Goal: Task Accomplishment & Management: Manage account settings

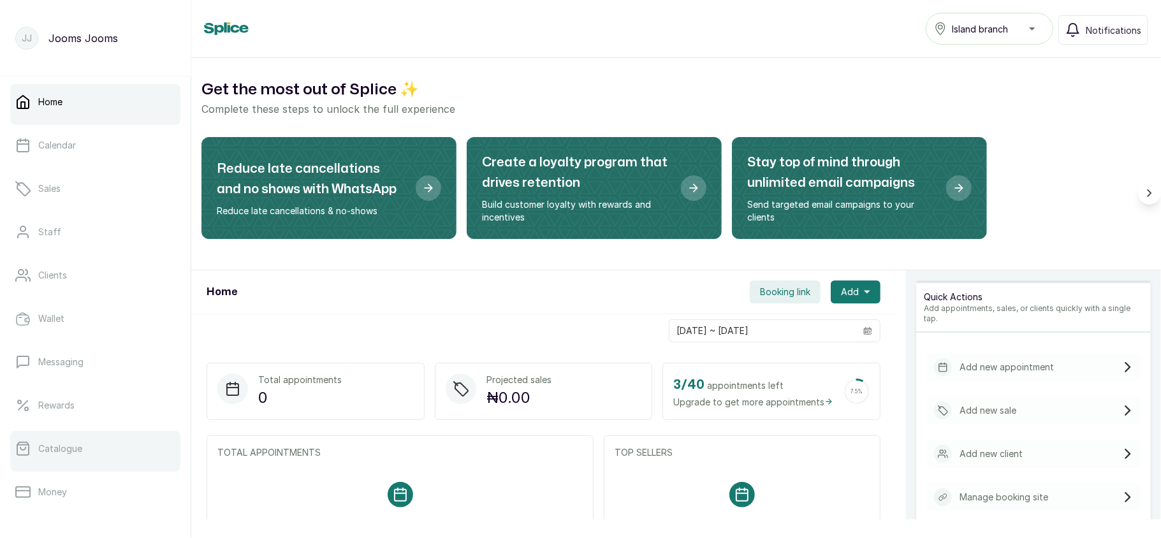
click at [83, 445] on link "Catalogue" at bounding box center [95, 449] width 170 height 36
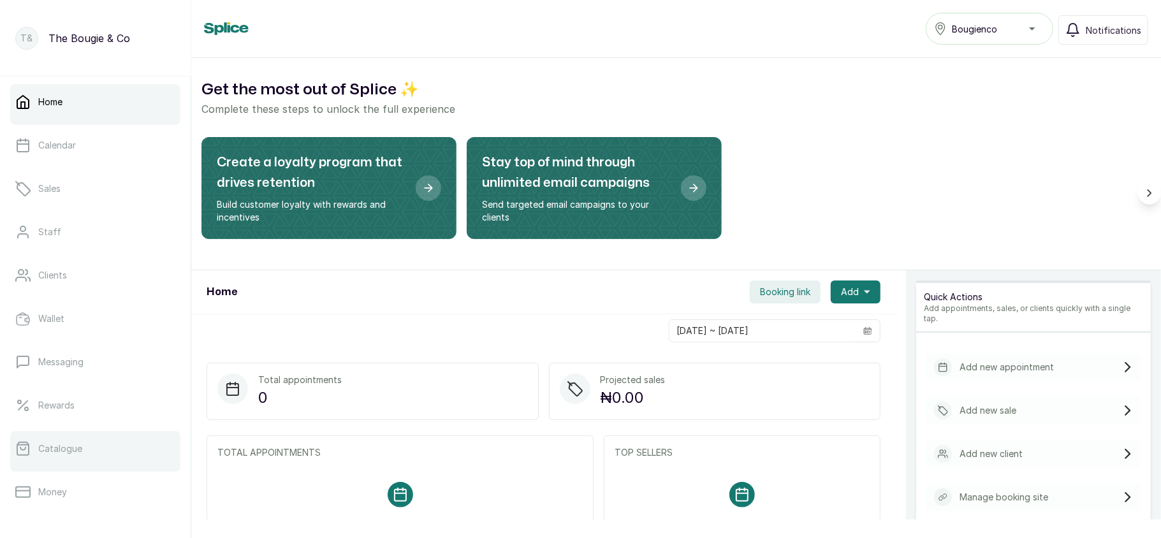
click at [75, 440] on link "Catalogue" at bounding box center [95, 449] width 170 height 36
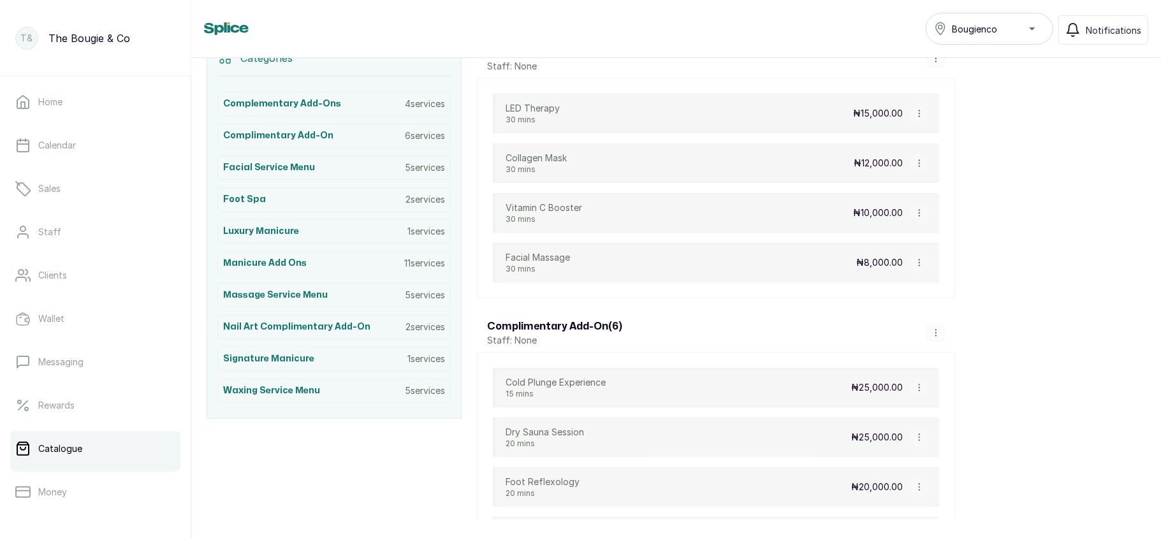
scroll to position [407, 0]
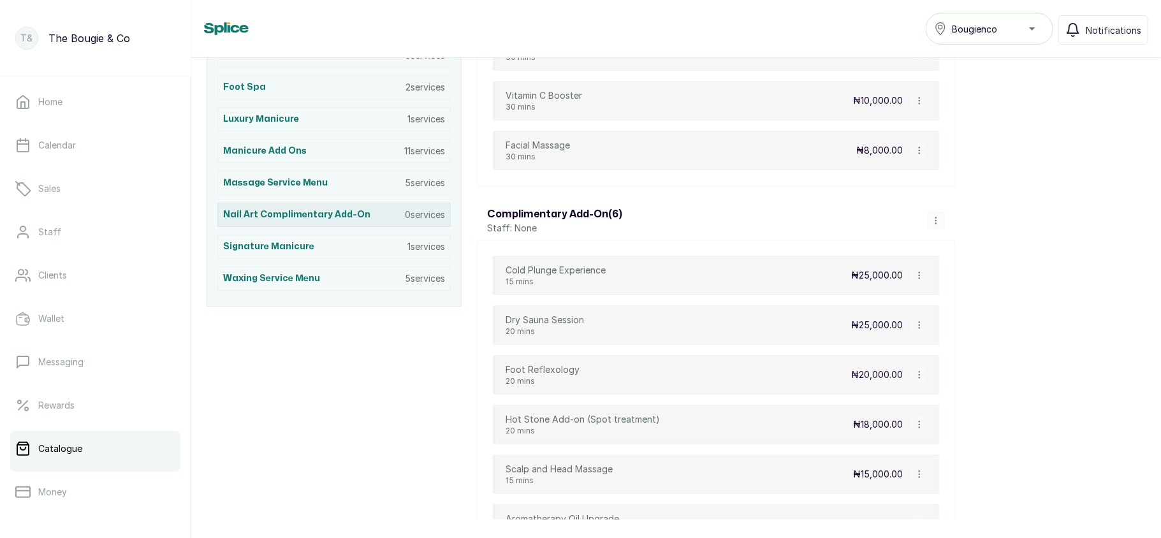
click at [388, 221] on div "Nail Art complimentary add-on 0 services" at bounding box center [333, 215] width 233 height 24
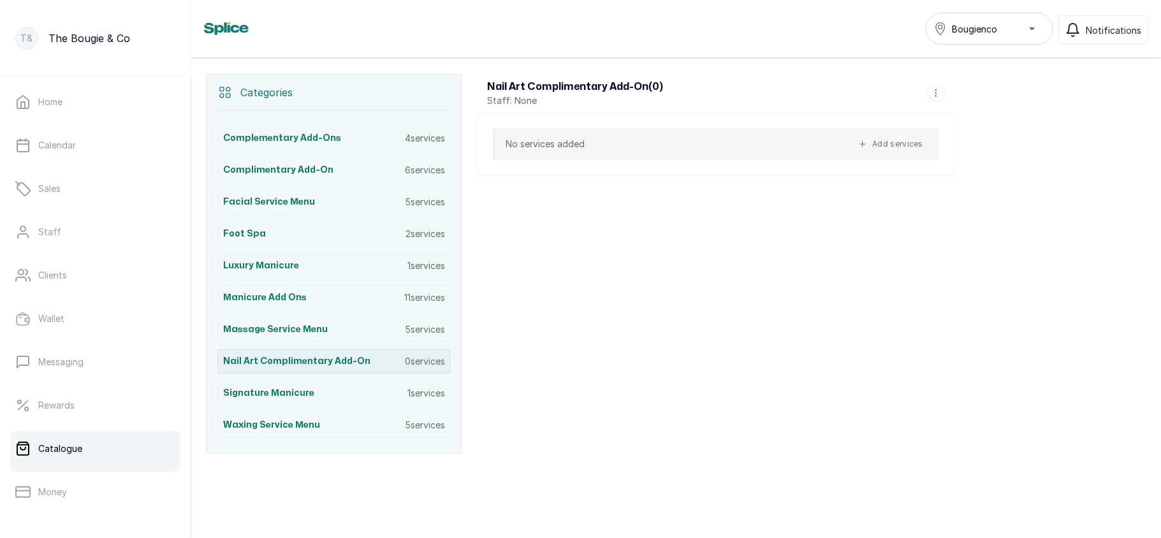
scroll to position [268, 0]
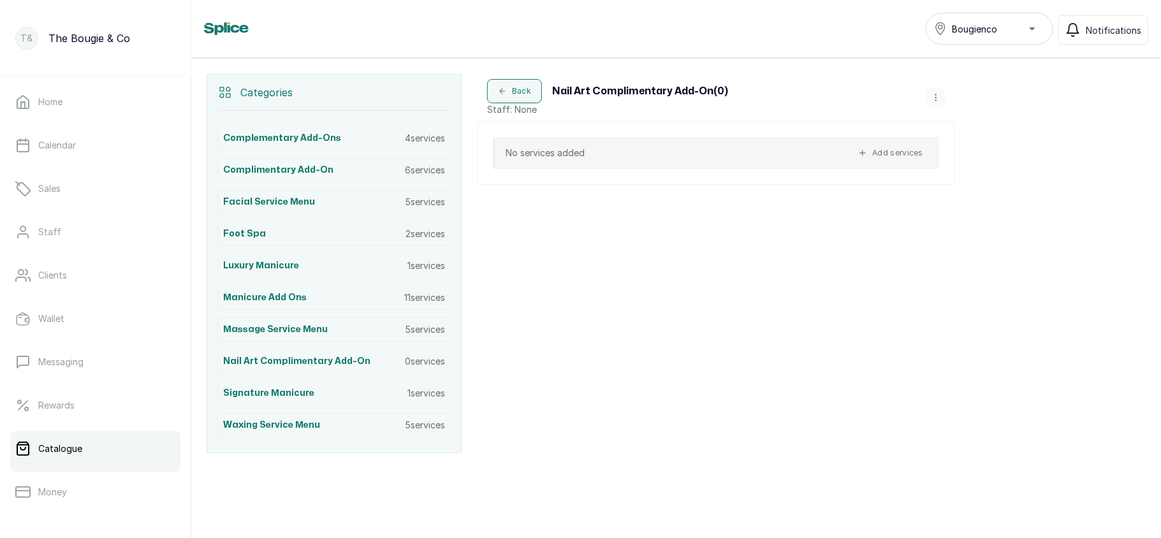
click at [936, 93] on icon "button" at bounding box center [935, 97] width 9 height 9
click at [1069, 79] on div "Categories Complementary Add-ons 4 services Complimentary Add-on 6 services Fac…" at bounding box center [675, 264] width 969 height 410
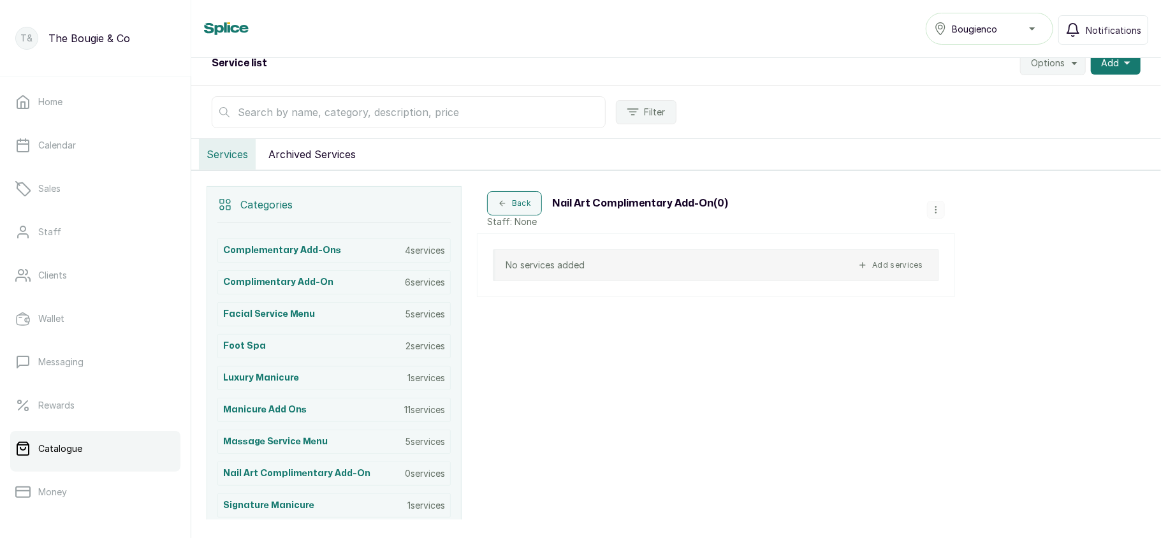
scroll to position [146, 0]
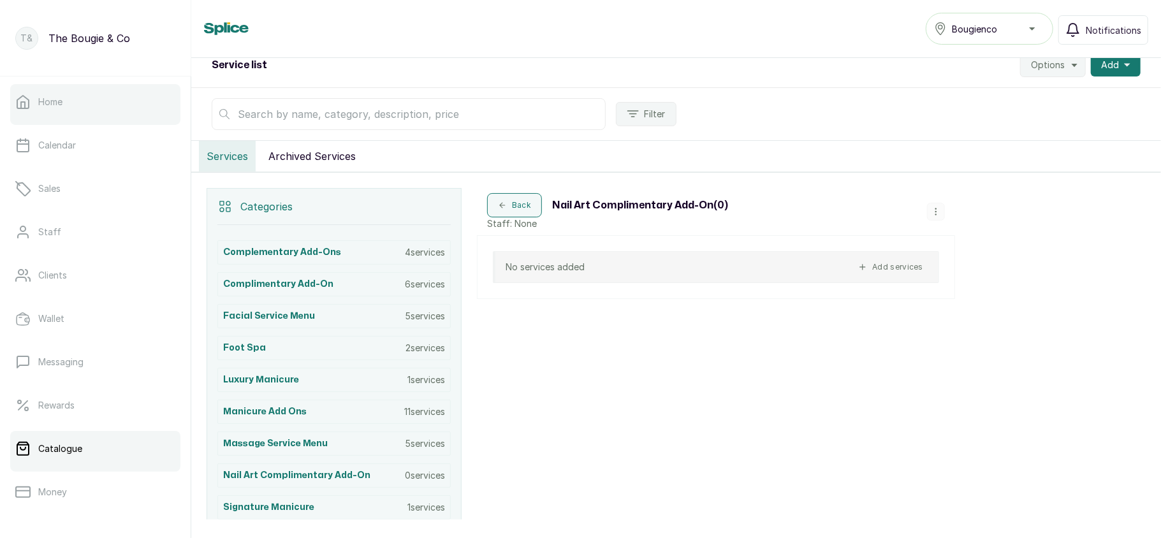
click at [72, 92] on link "Home" at bounding box center [95, 102] width 170 height 36
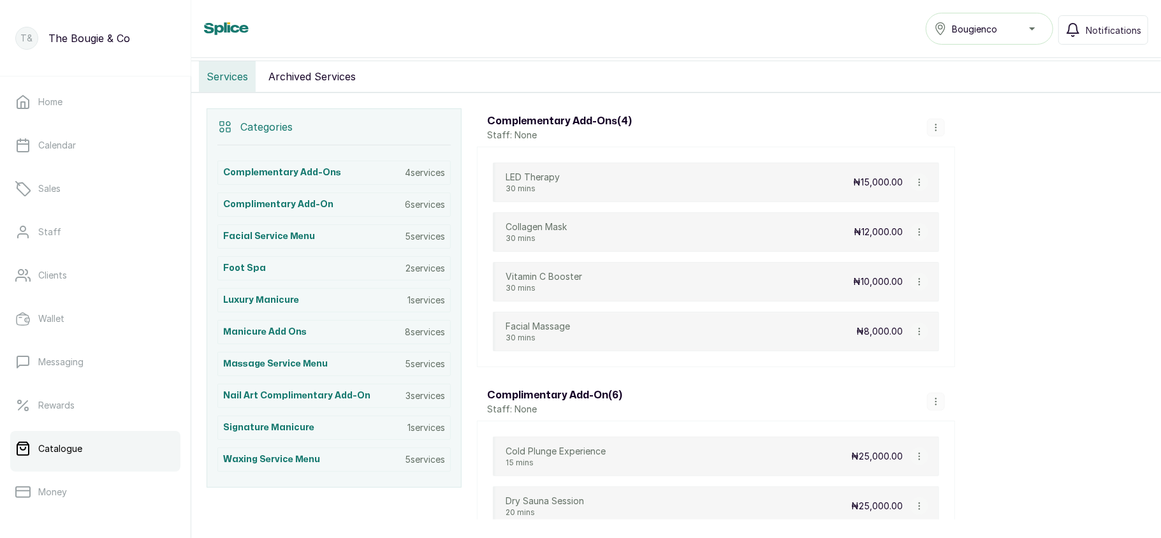
scroll to position [227, 0]
click at [422, 337] on p "8 services" at bounding box center [425, 330] width 40 height 13
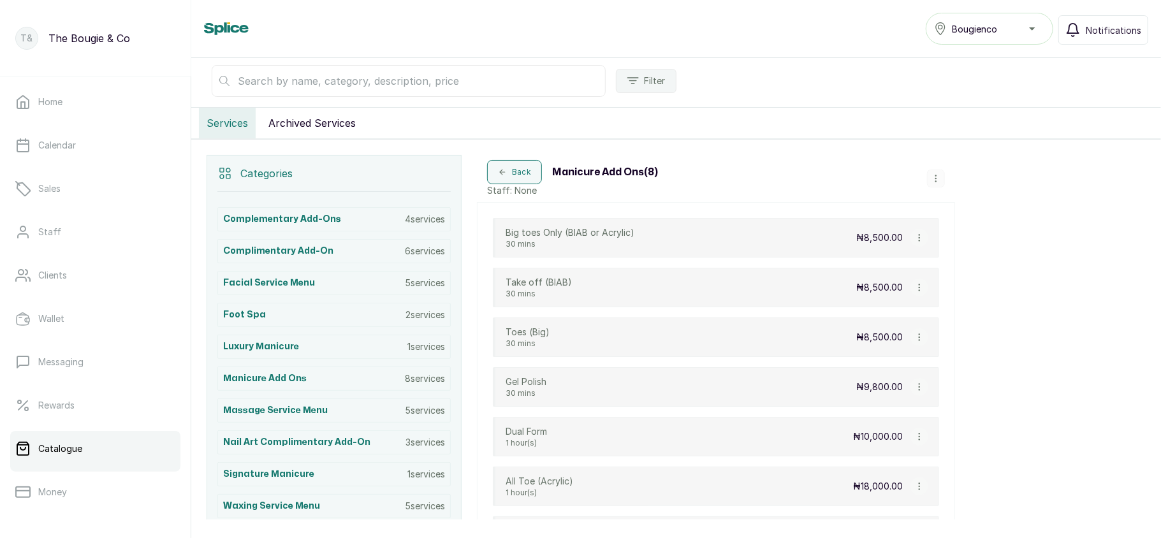
scroll to position [177, 0]
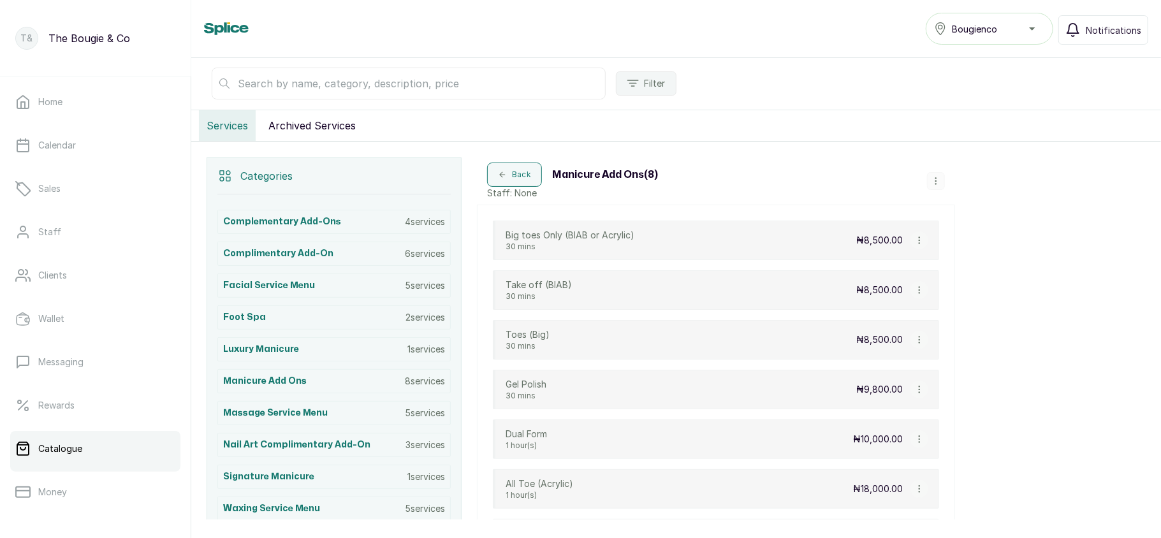
click at [936, 179] on icon "button" at bounding box center [935, 181] width 9 height 9
click at [967, 88] on span "Add Service" at bounding box center [978, 83] width 58 height 15
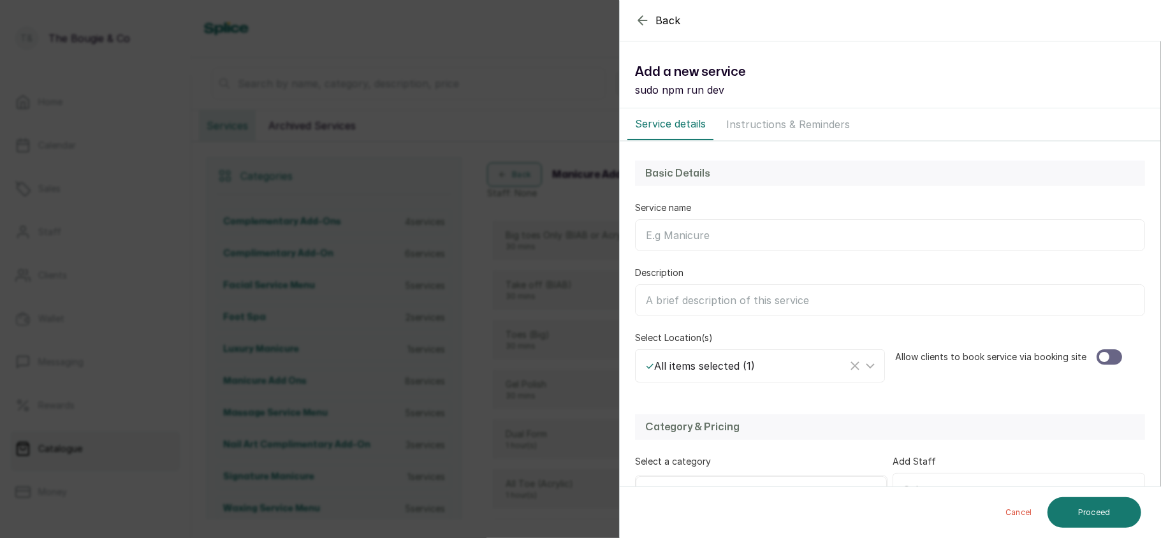
click at [730, 248] on input "Service name" at bounding box center [890, 235] width 510 height 32
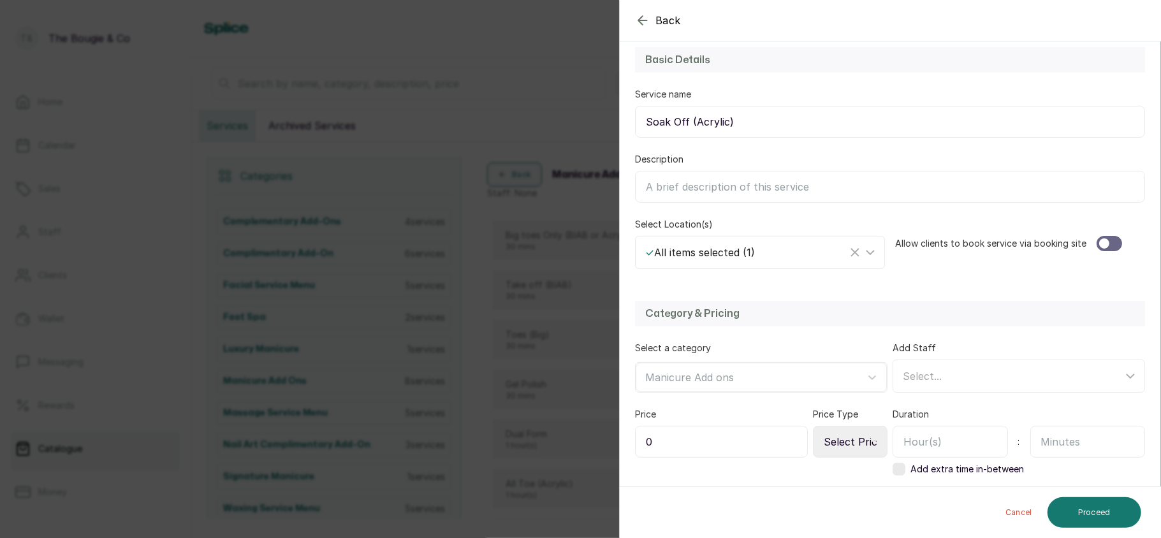
scroll to position [115, 0]
type input "Soak Off (Acrylic)"
click at [1103, 245] on div at bounding box center [1108, 242] width 25 height 15
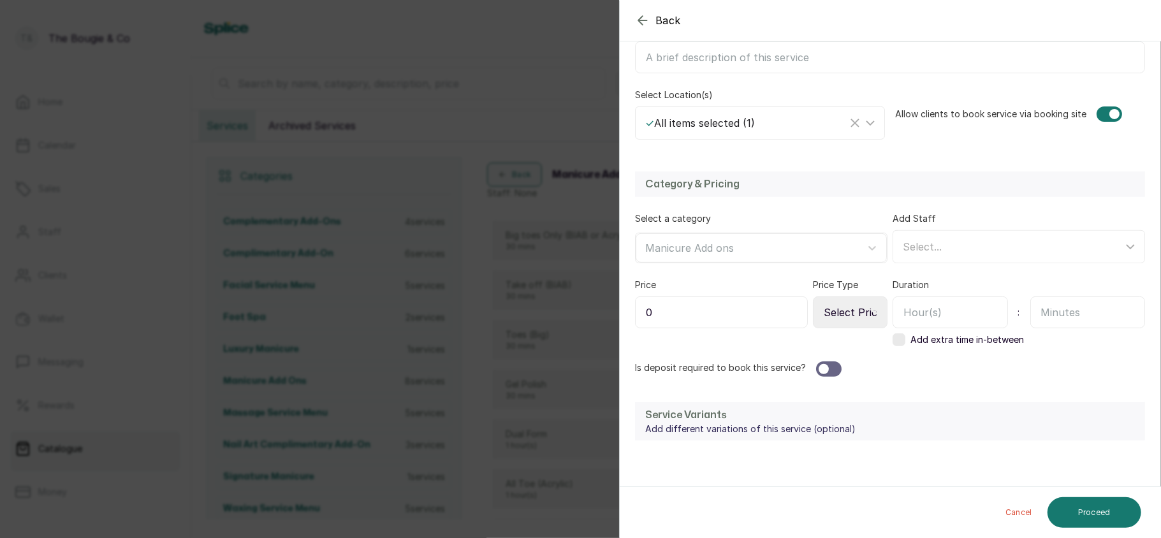
scroll to position [243, 0]
click at [778, 312] on input "0" at bounding box center [721, 312] width 173 height 32
type input "6,500"
click at [849, 314] on select "Select Price Type Fixed From" at bounding box center [850, 312] width 75 height 32
select select "fixed"
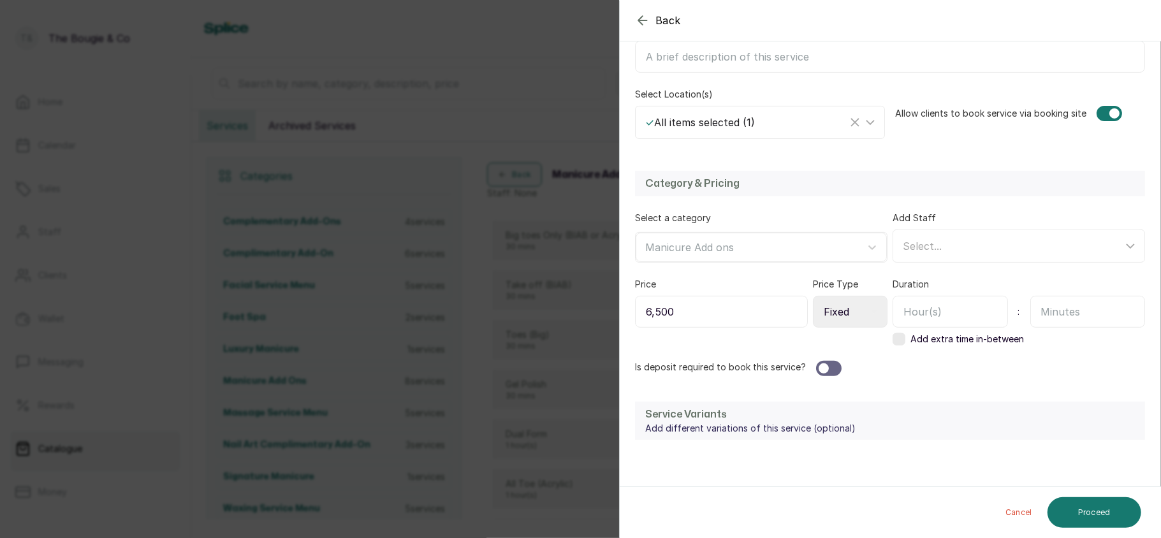
click at [813, 298] on select "Select Price Type Fixed From" at bounding box center [850, 312] width 75 height 32
click at [1108, 311] on input "text" at bounding box center [1087, 312] width 115 height 32
type input "30"
click at [1115, 516] on button "Proceed" at bounding box center [1094, 512] width 94 height 31
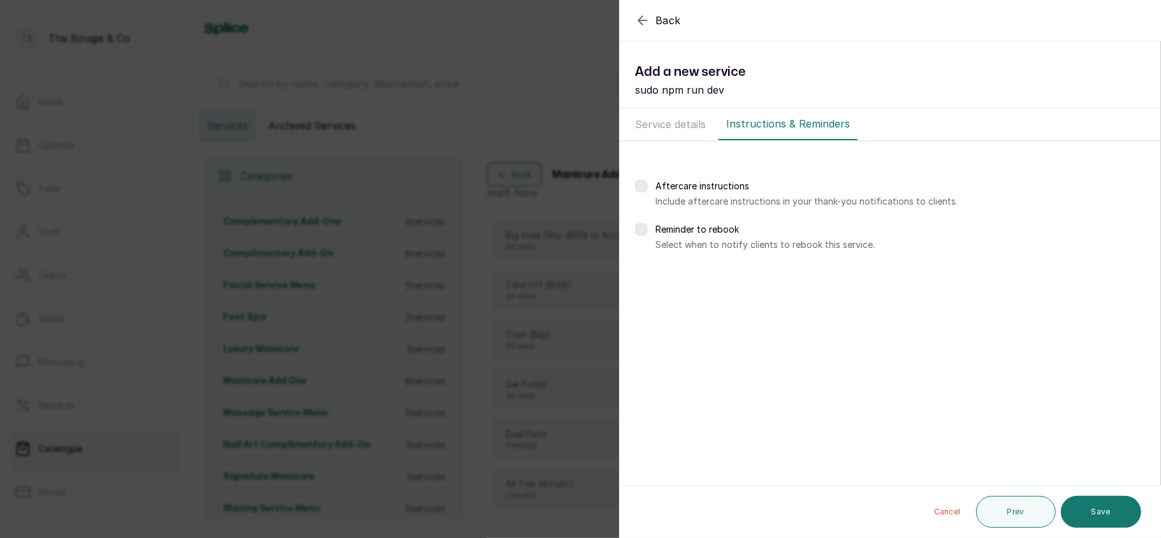
scroll to position [0, 0]
click at [1105, 515] on button "Save" at bounding box center [1101, 512] width 80 height 32
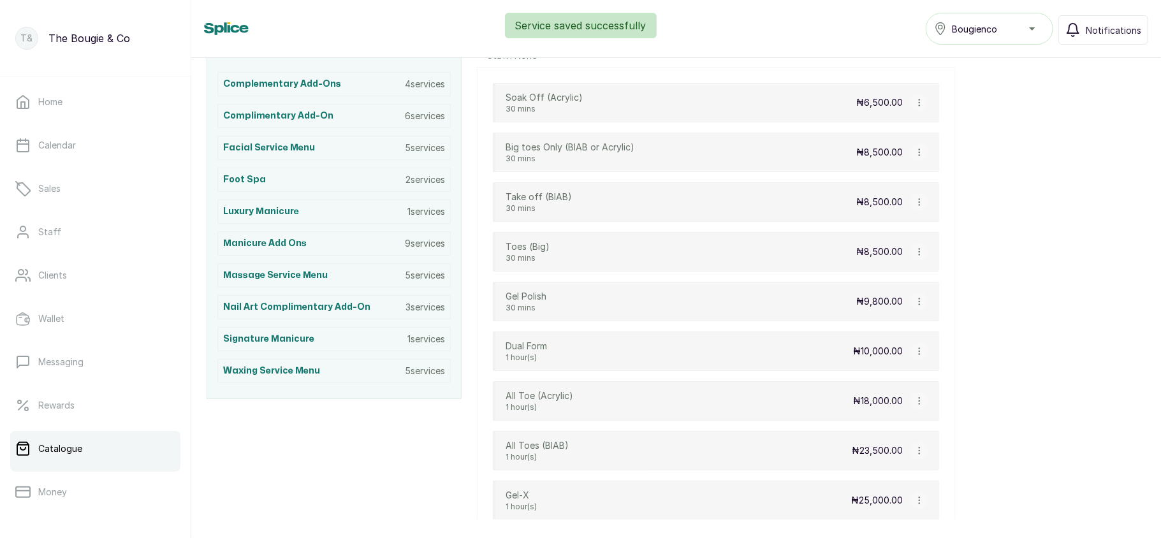
scroll to position [317, 0]
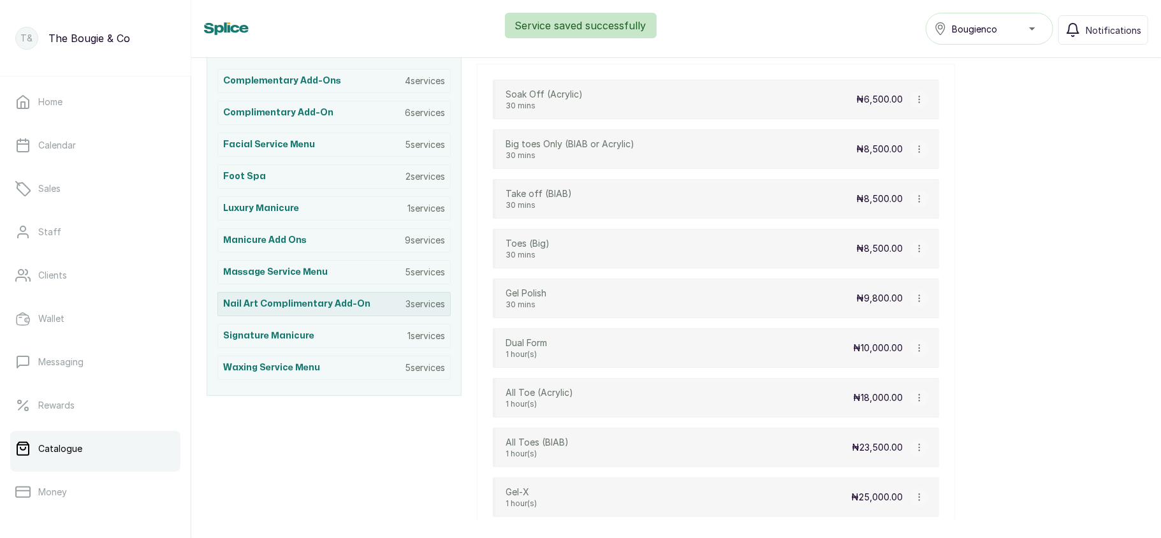
click at [358, 310] on h3 "Nail Art complimentary add-on" at bounding box center [296, 304] width 147 height 13
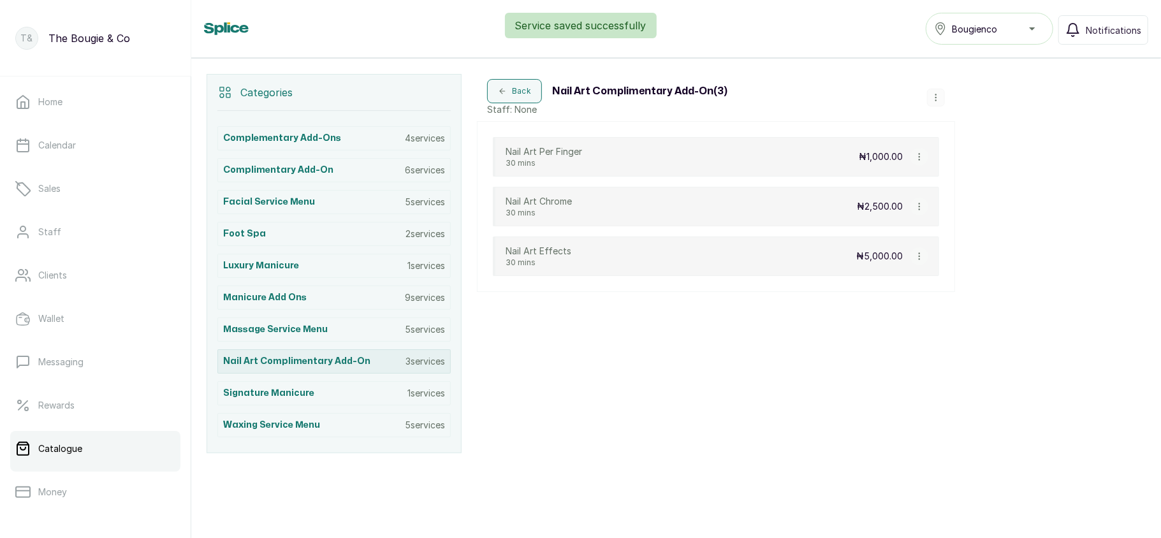
scroll to position [268, 0]
click at [922, 252] on icon "button" at bounding box center [919, 256] width 9 height 9
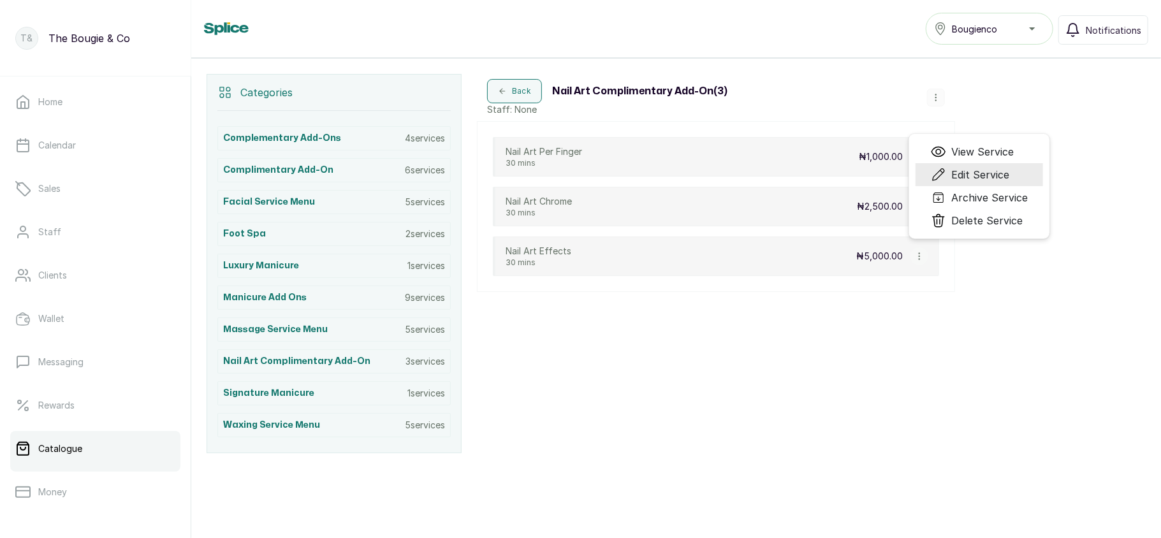
click at [946, 178] on icon "Menu" at bounding box center [938, 174] width 15 height 15
select select "starting_at"
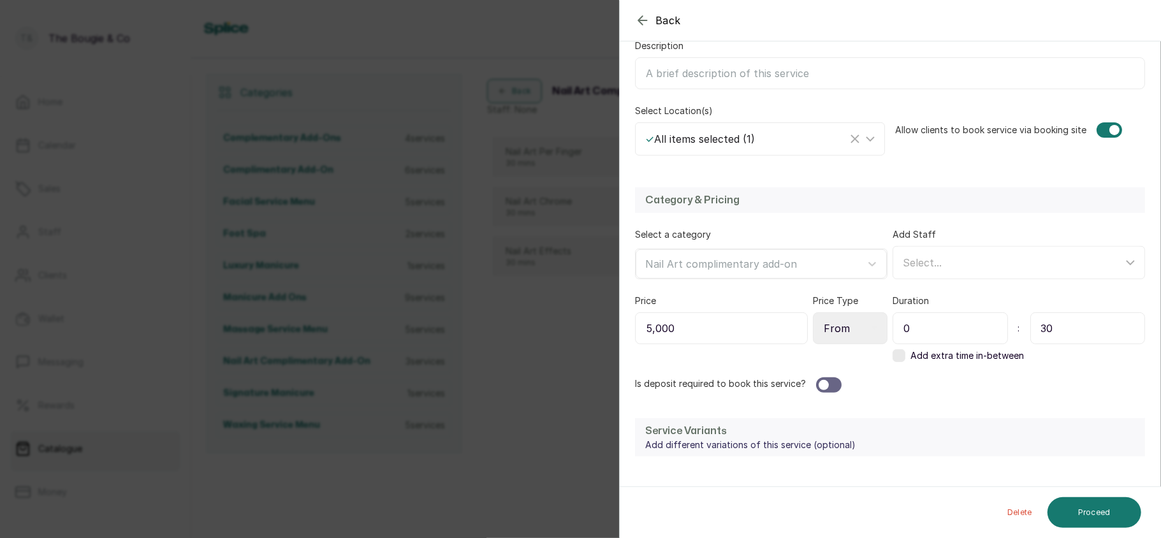
scroll to position [228, 0]
click at [514, 273] on div "Back Service Edit Service Edit the details of this service Service details Inst…" at bounding box center [580, 269] width 1161 height 538
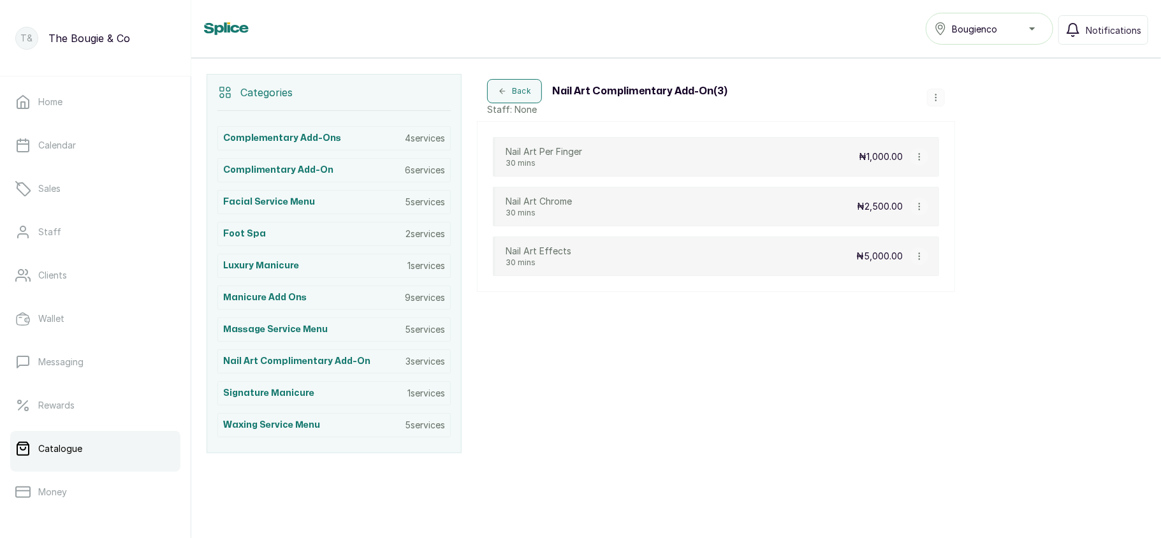
click at [916, 252] on icon "button" at bounding box center [919, 256] width 9 height 9
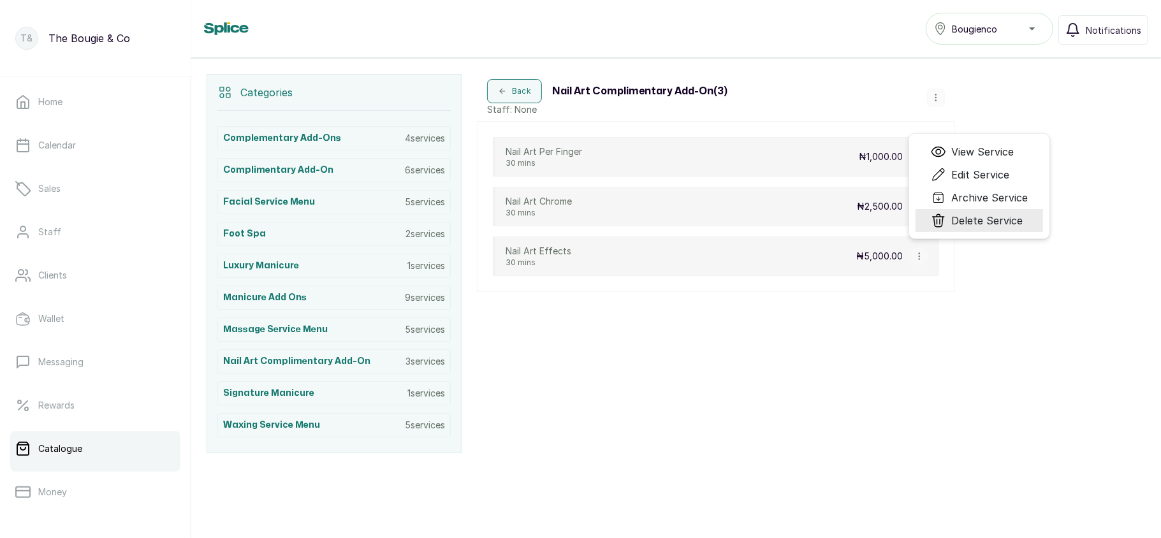
click at [965, 219] on span "Delete Service" at bounding box center [986, 220] width 71 height 15
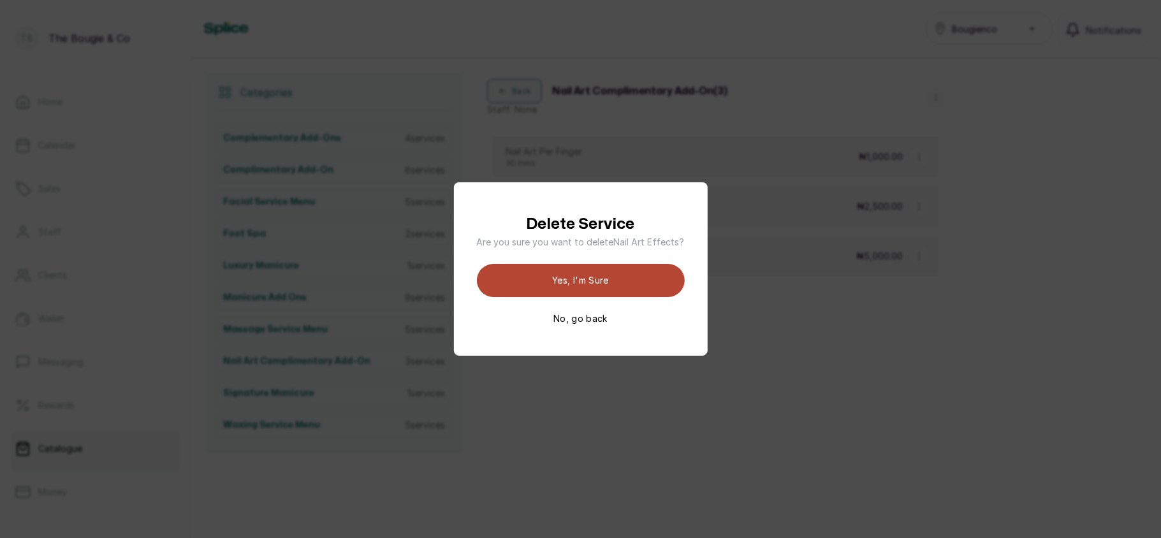
click at [617, 273] on button "Yes, I'm sure" at bounding box center [581, 280] width 208 height 33
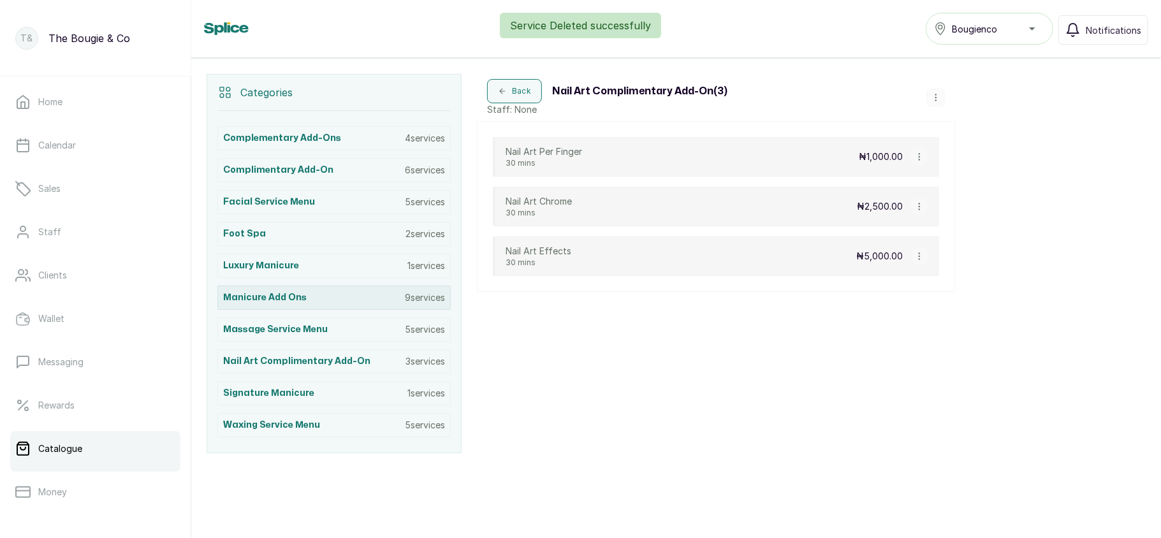
click at [395, 301] on div "Manicure Add ons 9 services" at bounding box center [333, 298] width 233 height 24
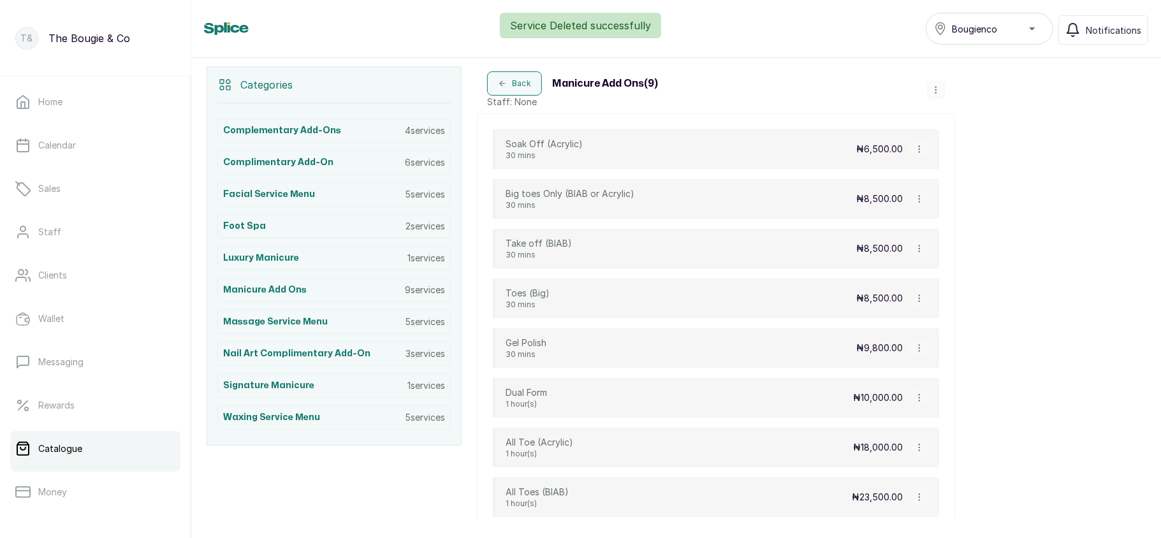
click at [936, 94] on icon "button" at bounding box center [935, 89] width 9 height 9
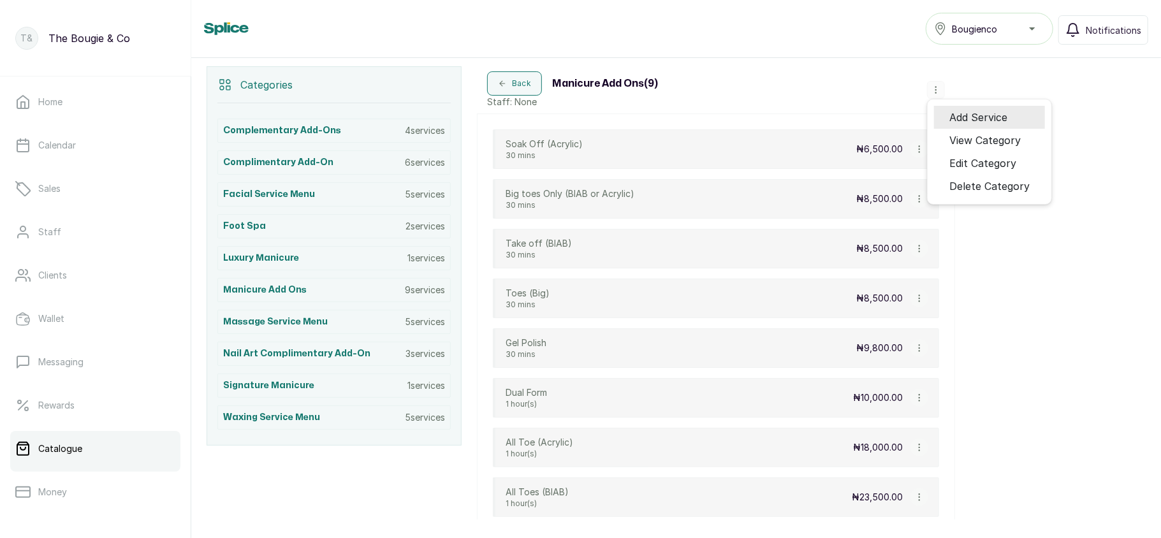
click at [949, 111] on li "Add Service" at bounding box center [989, 117] width 111 height 23
click at [939, 82] on div "Back Manicure Add ons ( 9 ) Staff: None Add Service View Category Edit Category…" at bounding box center [716, 89] width 478 height 47
click at [936, 92] on icon "button" at bounding box center [935, 89] width 9 height 9
click at [959, 125] on span "Add Service" at bounding box center [978, 117] width 58 height 15
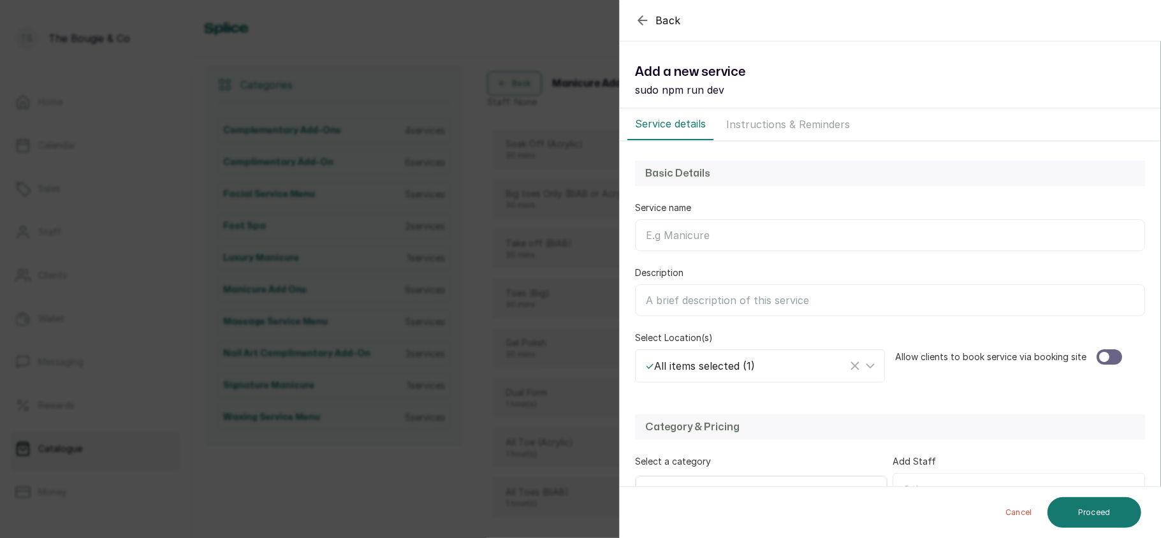
click at [793, 228] on input "Service name" at bounding box center [890, 235] width 510 height 32
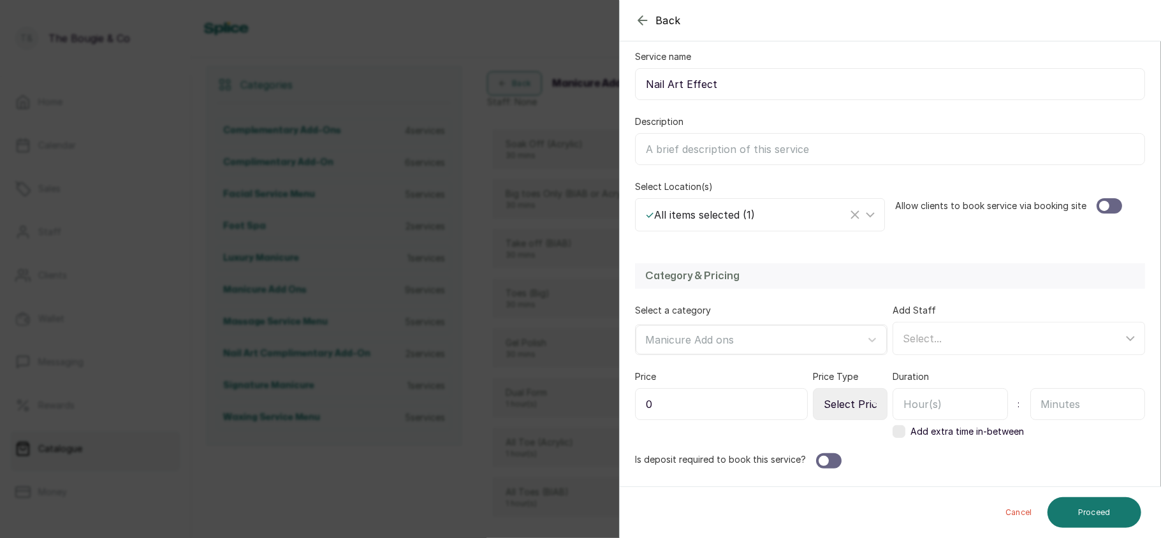
scroll to position [152, 0]
type input "Nail Art Effect"
click at [1112, 202] on div at bounding box center [1108, 205] width 25 height 15
click at [745, 390] on input "0" at bounding box center [721, 404] width 173 height 32
type input "5,000"
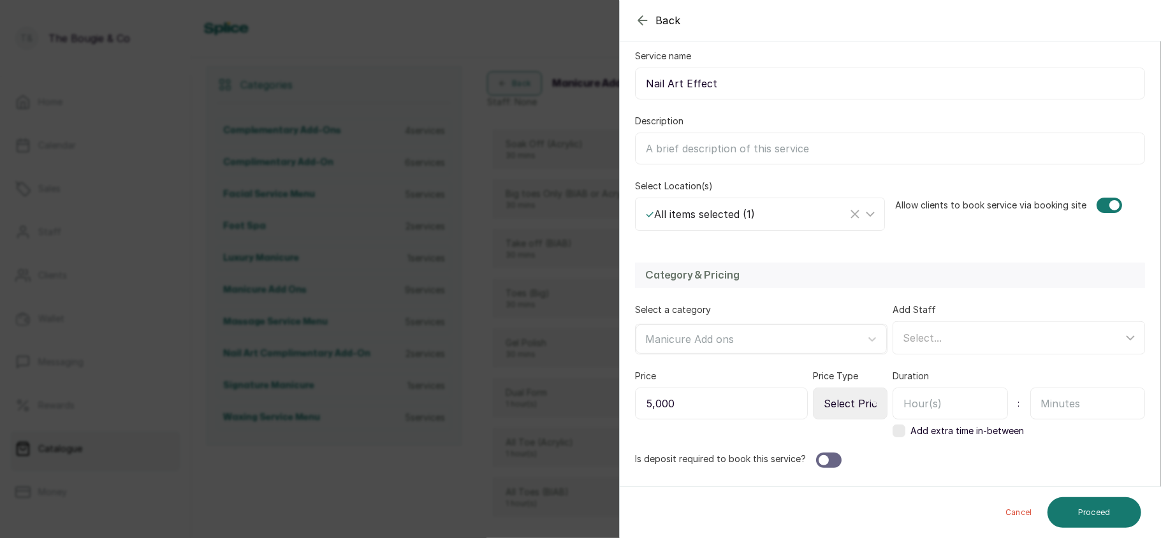
click at [837, 398] on select "Select Price Type Fixed From" at bounding box center [850, 404] width 75 height 32
select select "starting_at"
click at [813, 389] on select "Select Price Type Fixed From" at bounding box center [850, 404] width 75 height 32
click at [1064, 419] on input "text" at bounding box center [1087, 404] width 115 height 32
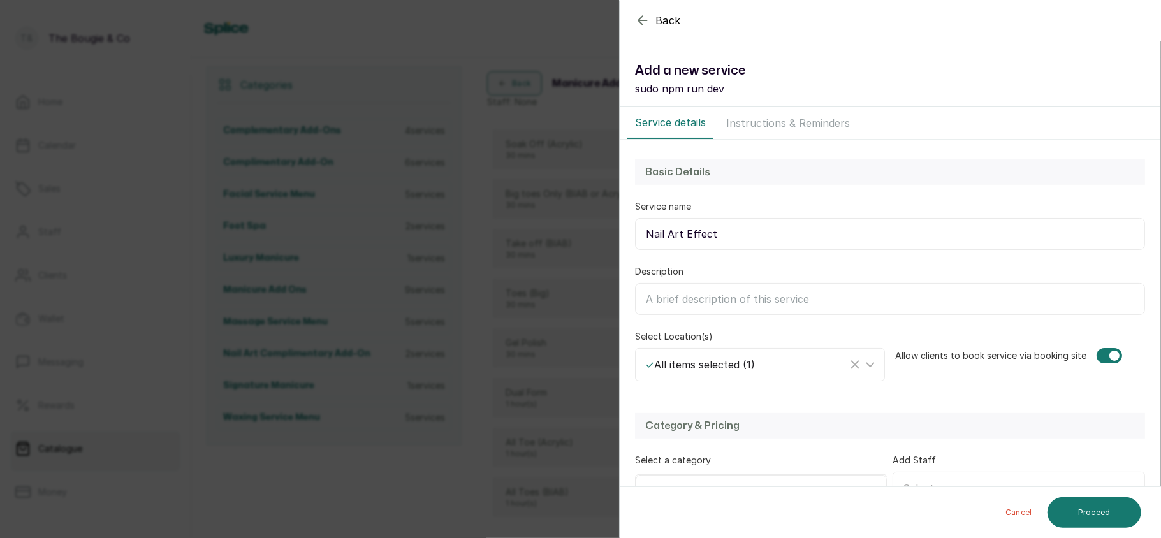
scroll to position [1, 0]
type input "30"
click at [1112, 511] on button "Proceed" at bounding box center [1094, 512] width 94 height 31
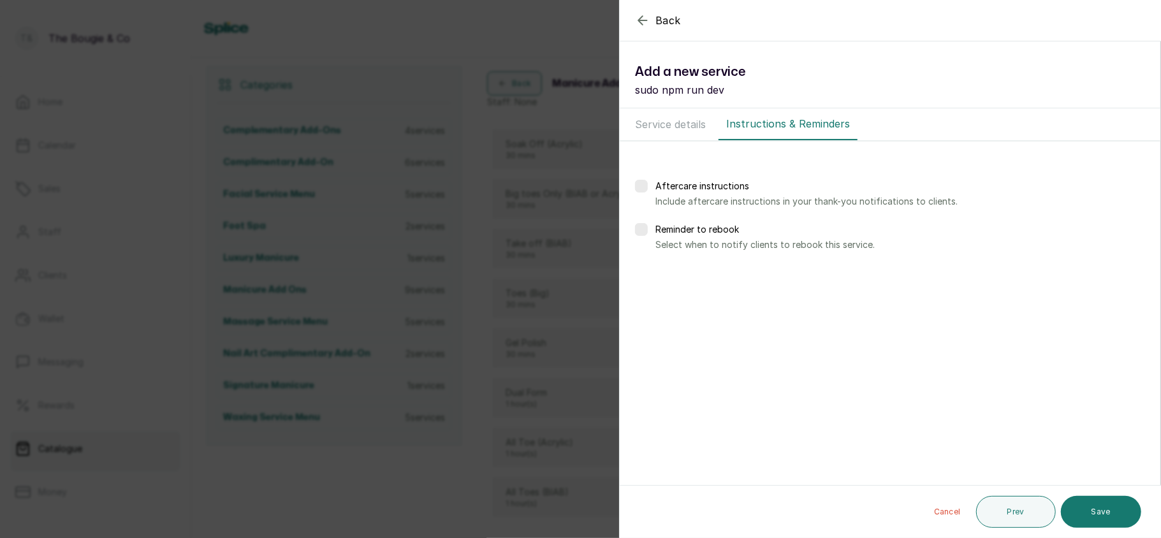
scroll to position [0, 0]
click at [1112, 511] on button "Save" at bounding box center [1101, 512] width 80 height 32
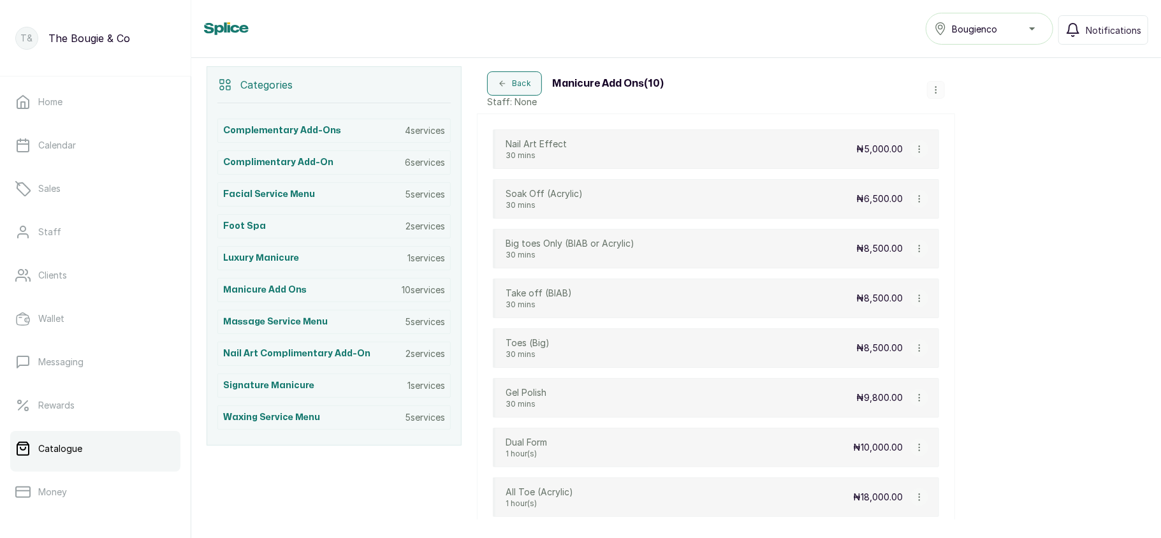
click at [915, 150] on icon "button" at bounding box center [919, 149] width 9 height 9
click at [957, 203] on span "Edit Service" at bounding box center [980, 199] width 58 height 15
select select "starting_at"
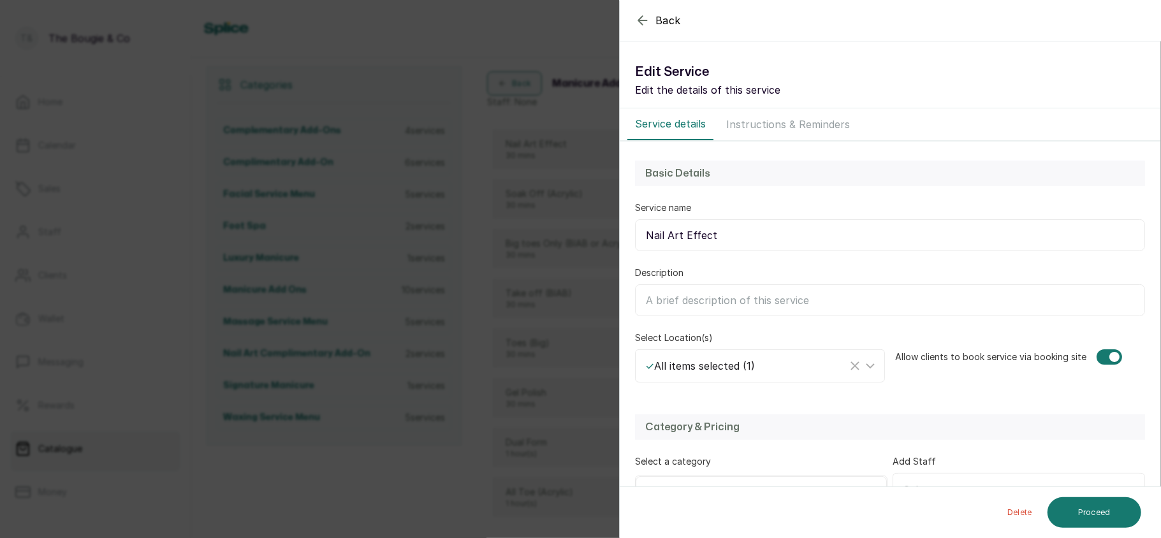
click at [720, 228] on input "Nail Art Effect" at bounding box center [890, 235] width 510 height 32
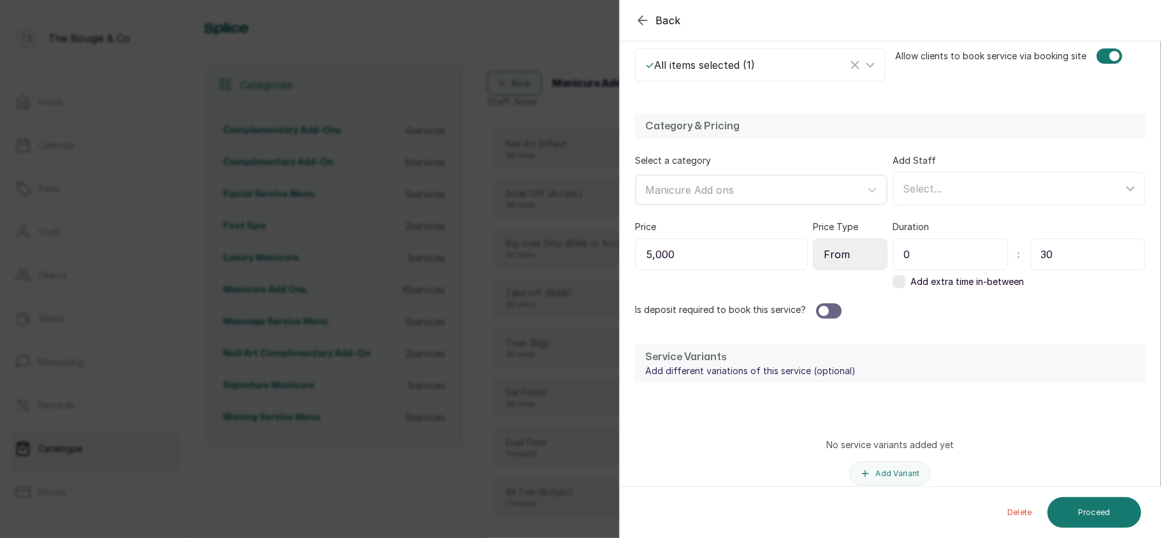
scroll to position [301, 0]
type input "Nail Art Effects"
click at [1107, 510] on button "Proceed" at bounding box center [1094, 512] width 94 height 31
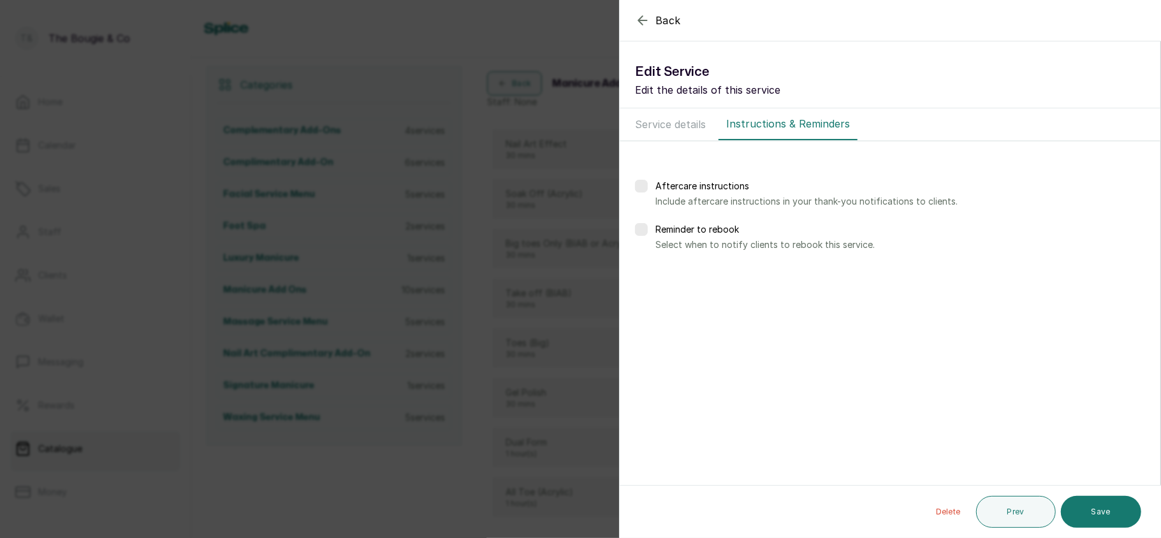
click at [1107, 510] on button "Save" at bounding box center [1101, 512] width 80 height 32
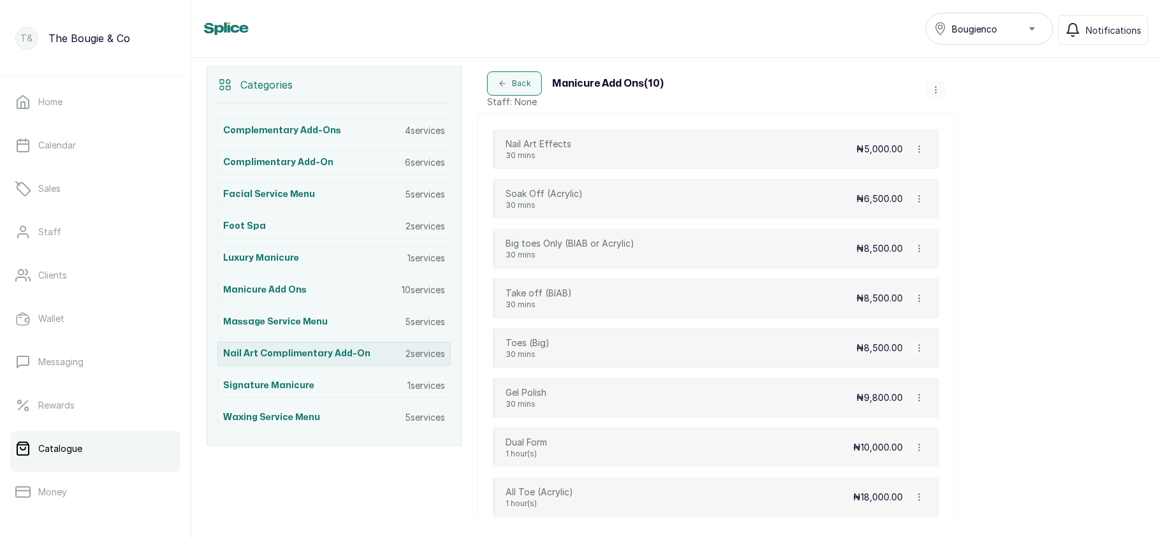
click at [418, 355] on p "2 services" at bounding box center [425, 353] width 40 height 13
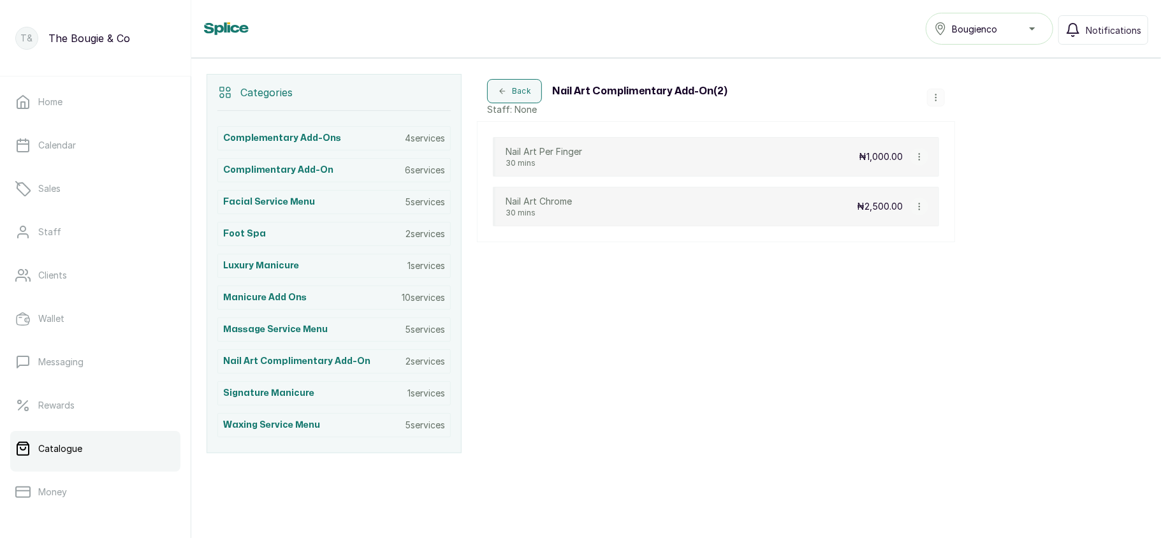
click at [919, 202] on icon "button" at bounding box center [919, 206] width 9 height 9
click at [955, 171] on span "Delete Service" at bounding box center [987, 170] width 71 height 15
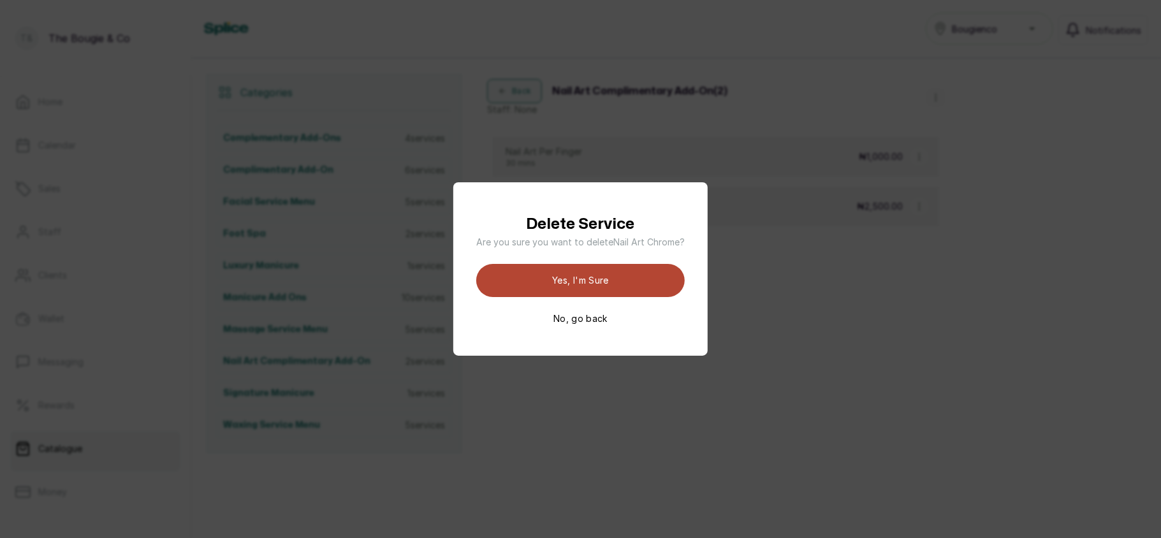
click at [625, 273] on button "Yes, I'm sure" at bounding box center [580, 280] width 208 height 33
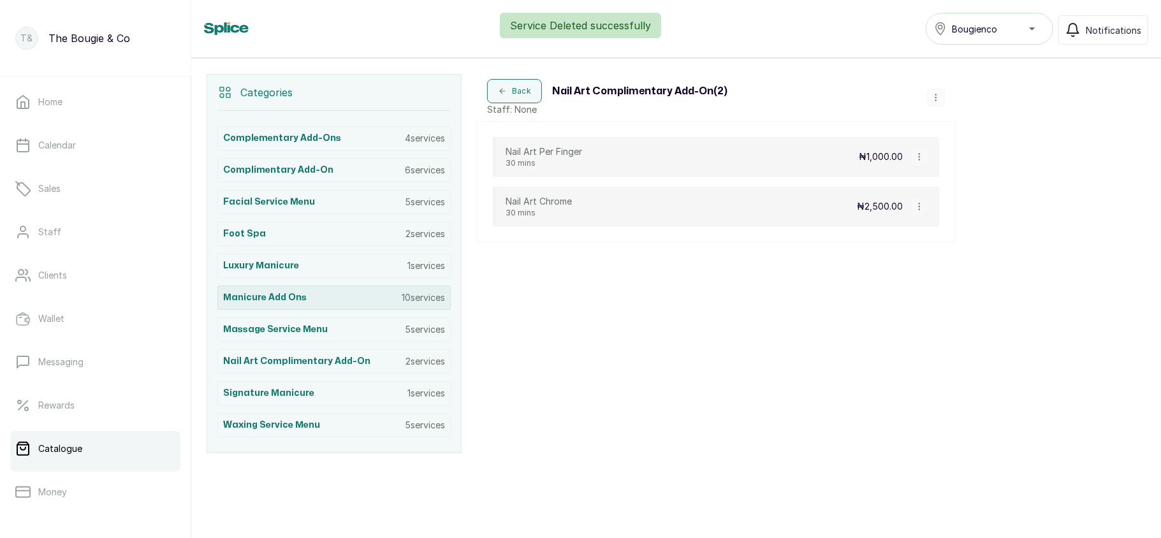
click at [347, 292] on div "Manicure Add ons 10 services" at bounding box center [333, 298] width 233 height 24
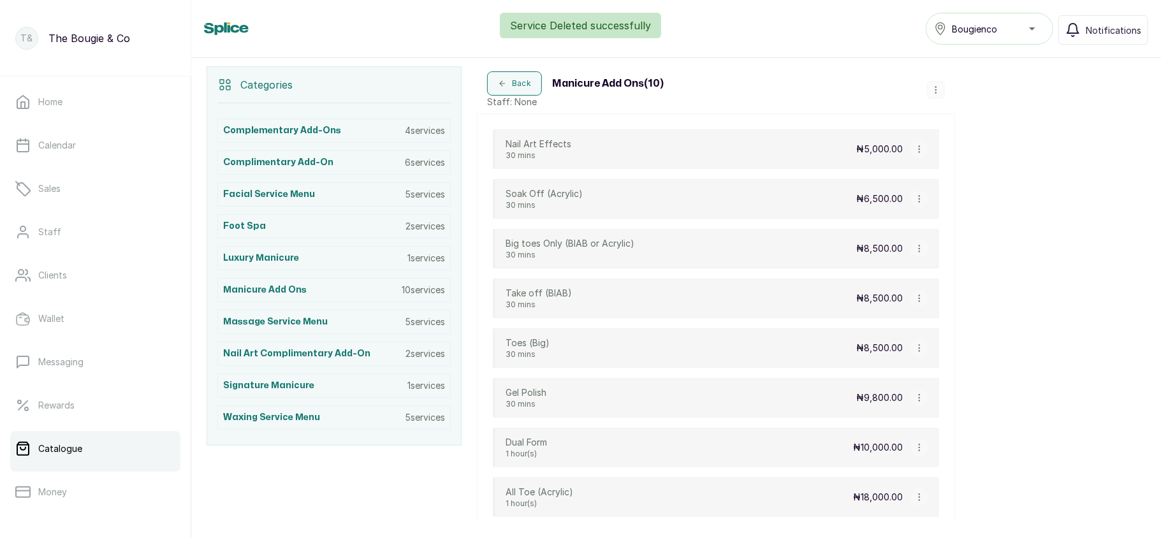
click at [933, 94] on icon "button" at bounding box center [935, 89] width 9 height 9
click at [971, 121] on span "Add Service" at bounding box center [978, 117] width 58 height 15
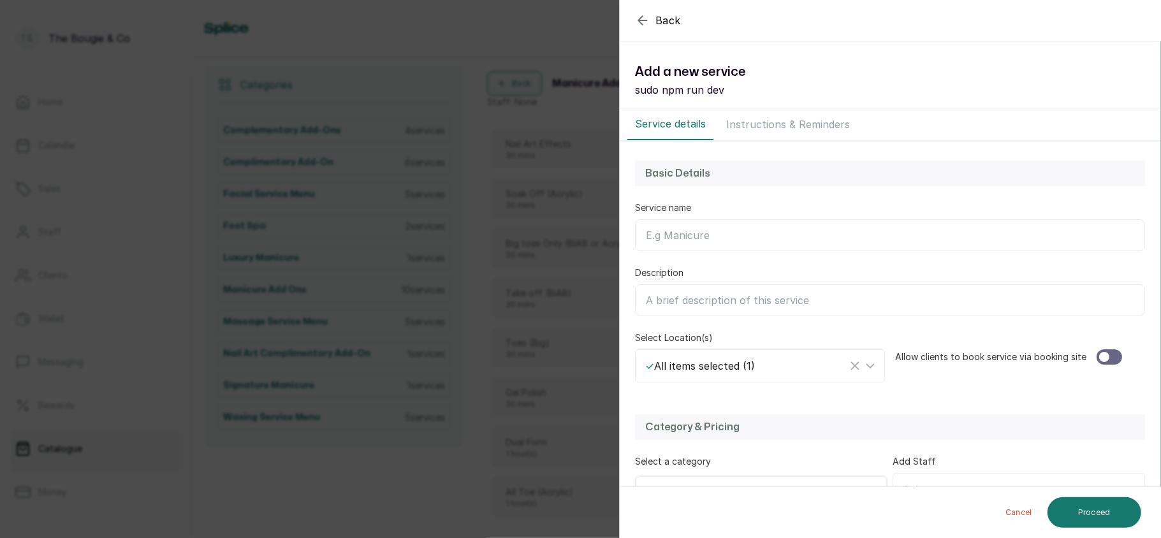
click at [697, 236] on input "Service name" at bounding box center [890, 235] width 510 height 32
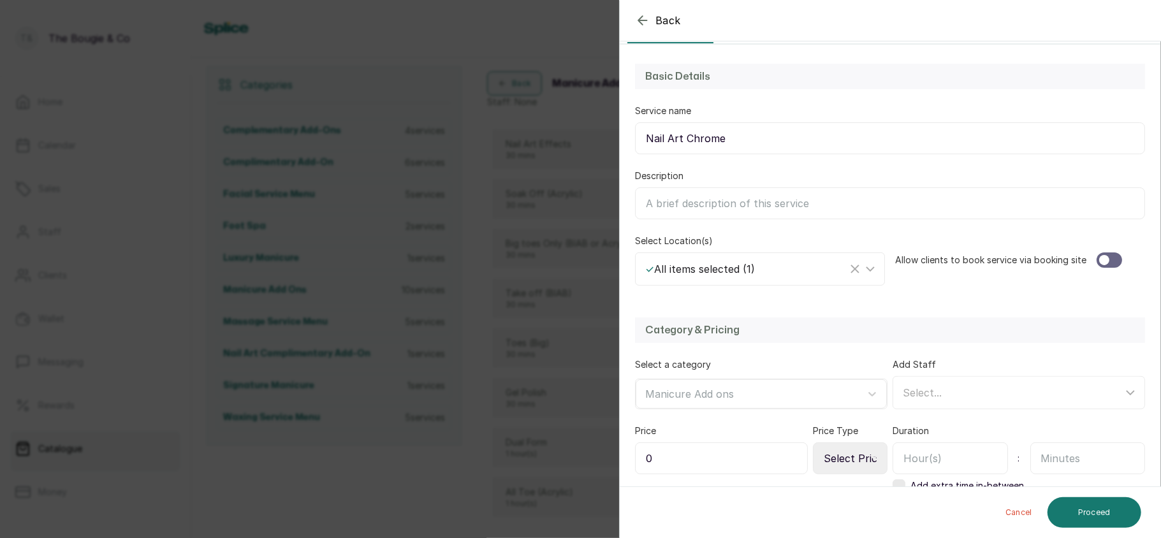
scroll to position [98, 0]
type input "Nail Art Chrome"
click at [1107, 266] on div at bounding box center [1108, 259] width 25 height 15
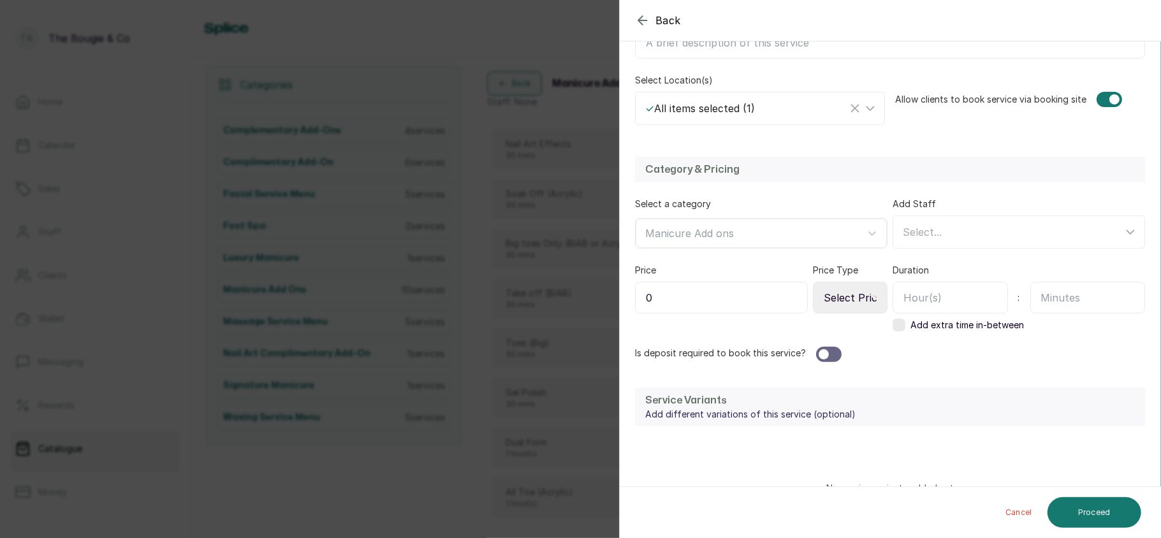
scroll to position [258, 0]
click at [780, 286] on input "0" at bounding box center [721, 297] width 173 height 32
type input "2,500"
click at [867, 306] on select "Select Price Type Fixed From" at bounding box center [850, 297] width 75 height 32
select select "starting_at"
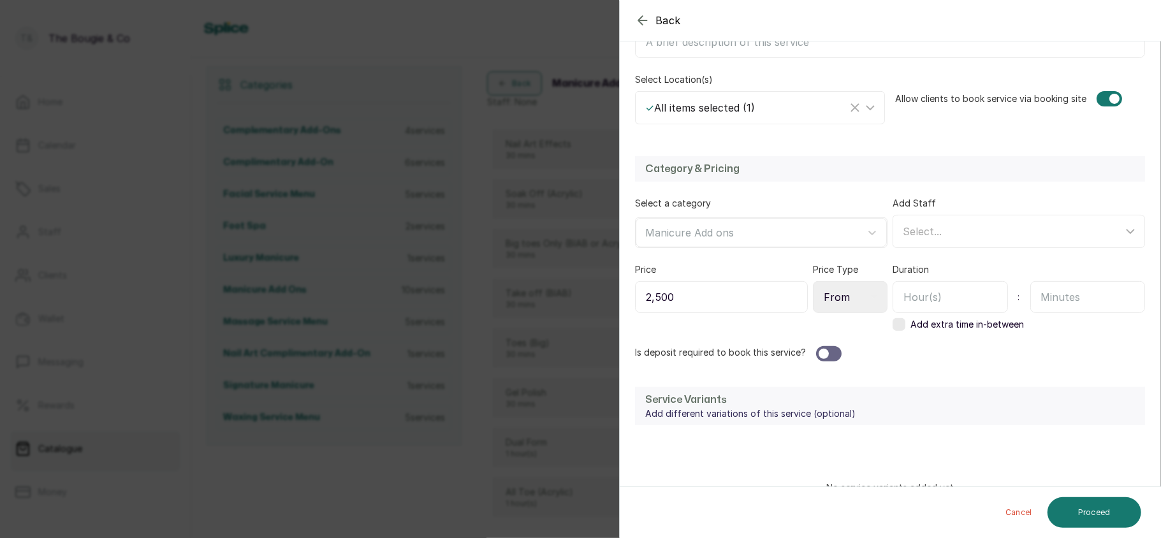
click at [813, 283] on select "Select Price Type Fixed From" at bounding box center [850, 297] width 75 height 32
click at [1067, 299] on input "text" at bounding box center [1087, 297] width 115 height 32
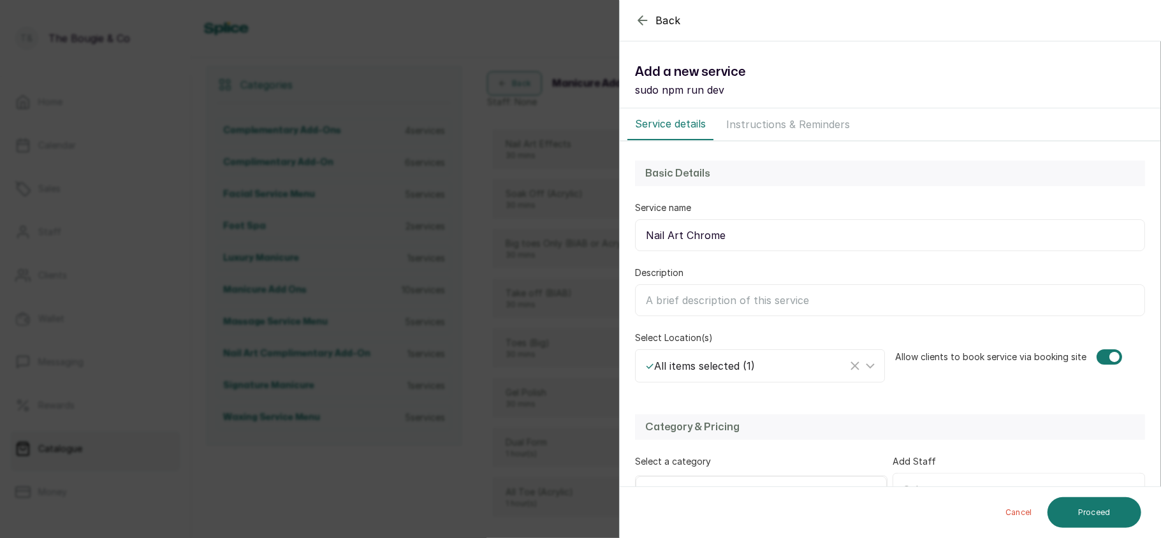
type input "30"
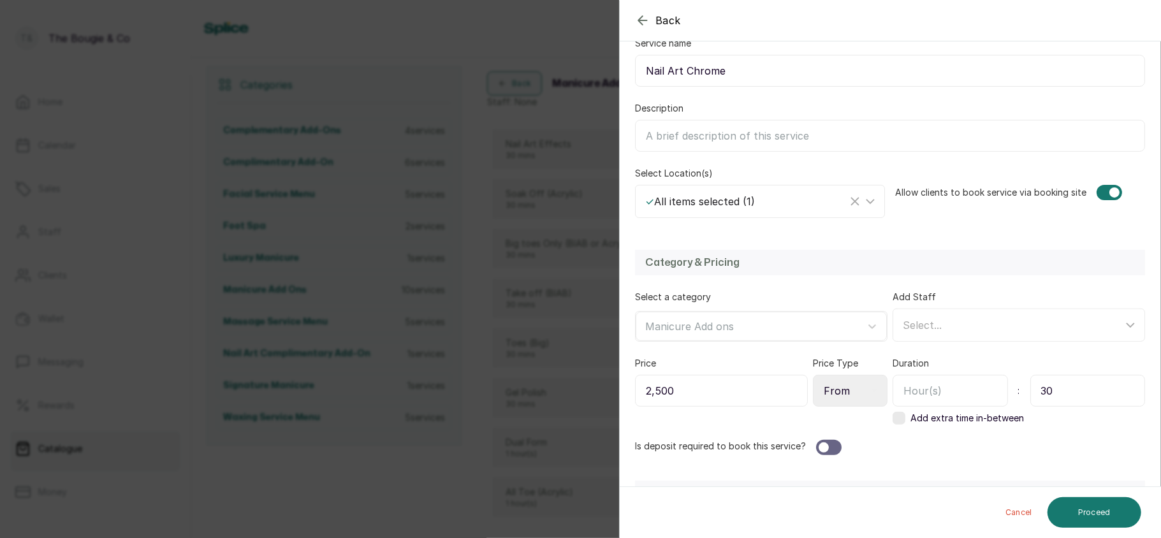
scroll to position [358, 0]
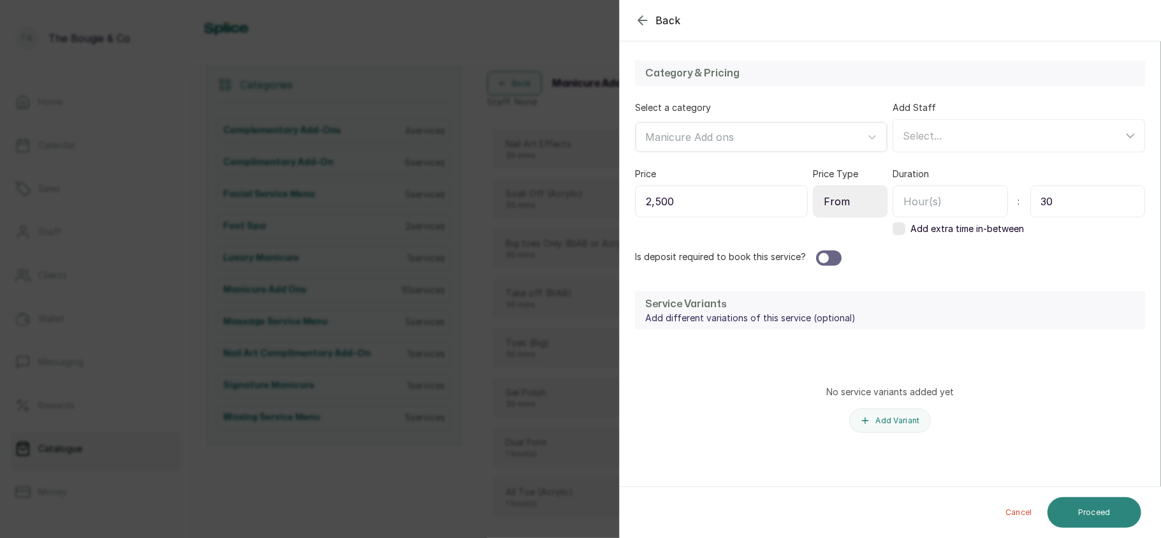
click at [1095, 502] on button "Proceed" at bounding box center [1094, 512] width 94 height 31
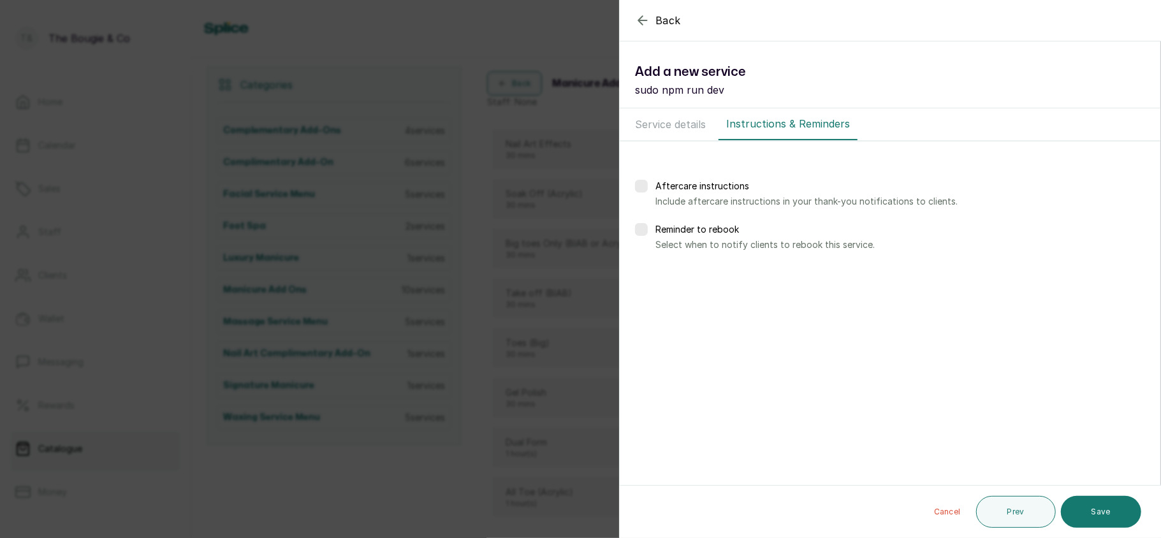
scroll to position [0, 0]
click at [1095, 502] on button "Save" at bounding box center [1101, 512] width 80 height 32
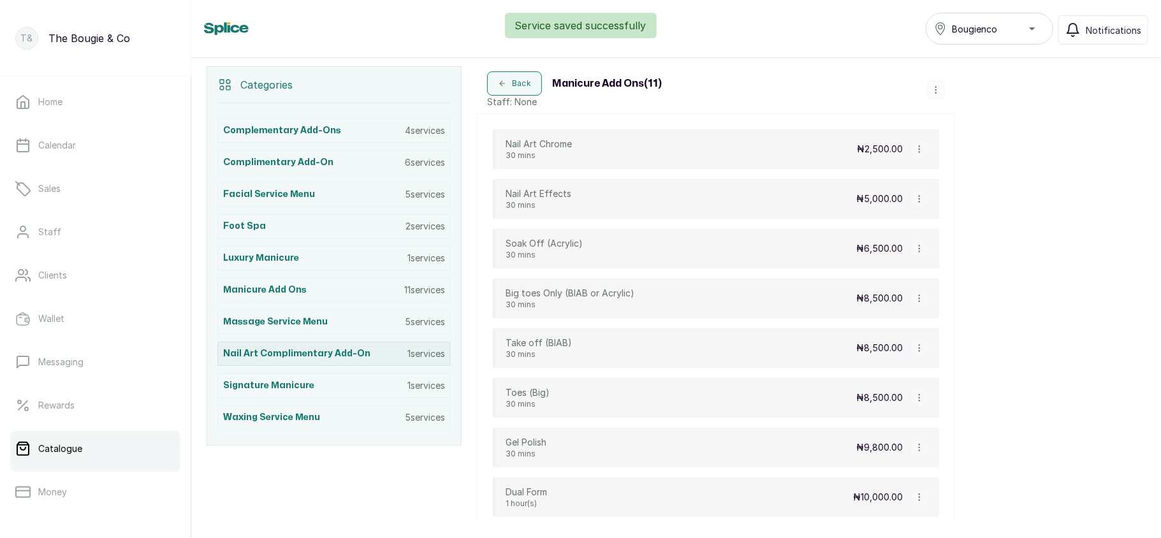
click at [354, 360] on h3 "Nail Art complimentary add-on" at bounding box center [296, 353] width 147 height 13
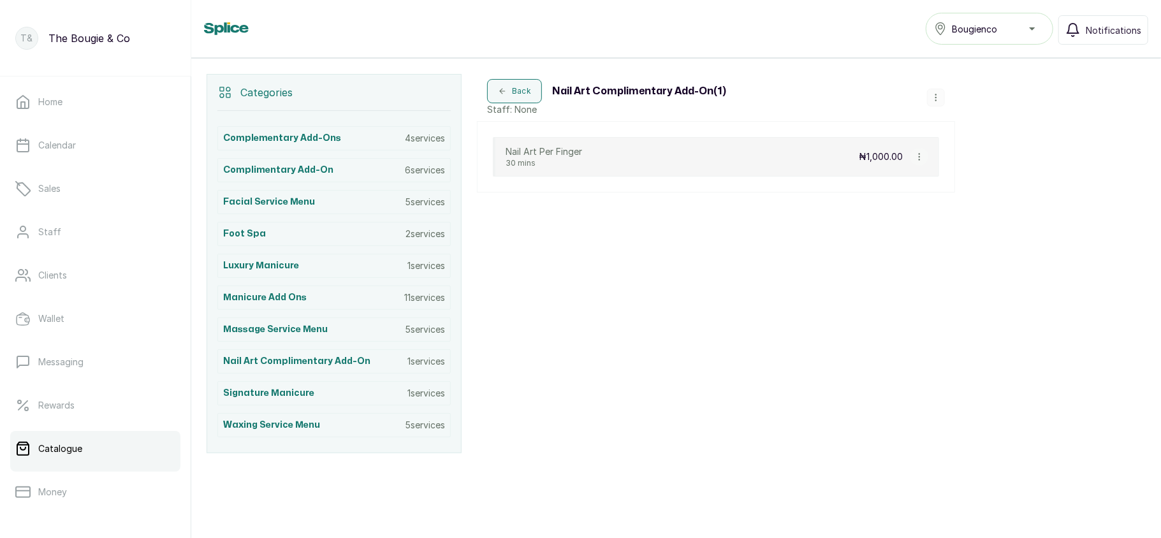
click at [933, 98] on icon "button" at bounding box center [935, 97] width 9 height 9
click at [881, 75] on div "Back Nail Art complimentary add-on ( 1 ) Staff: None Add Service View Category …" at bounding box center [716, 97] width 478 height 47
click at [919, 153] on icon "button" at bounding box center [919, 156] width 9 height 9
click at [962, 247] on span "Delete Service" at bounding box center [987, 245] width 71 height 15
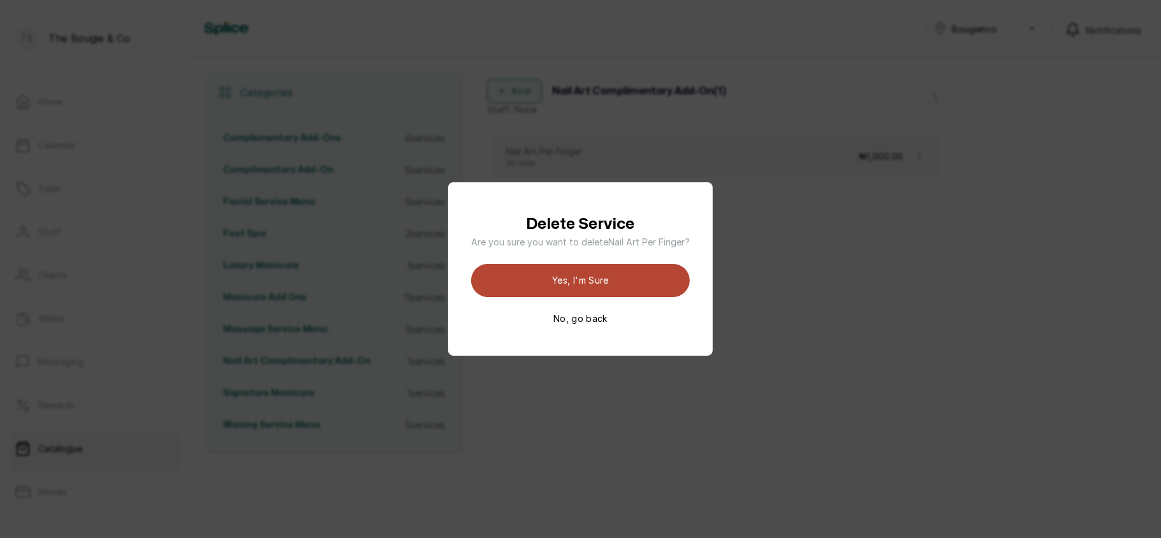
click at [635, 282] on button "Yes, I'm sure" at bounding box center [580, 280] width 219 height 33
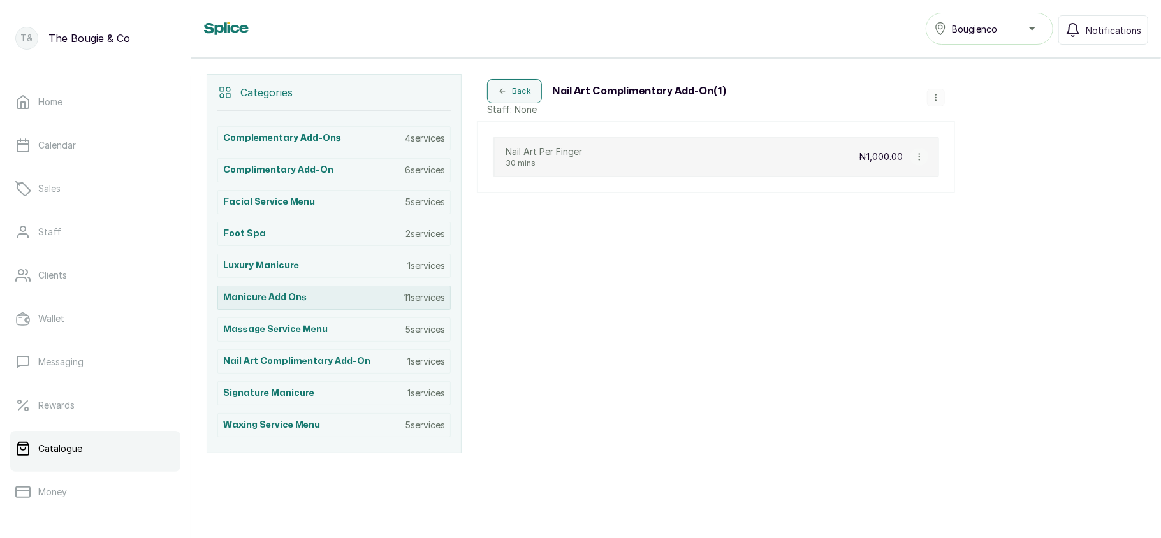
click at [298, 291] on h3 "Manicure Add ons" at bounding box center [264, 297] width 83 height 13
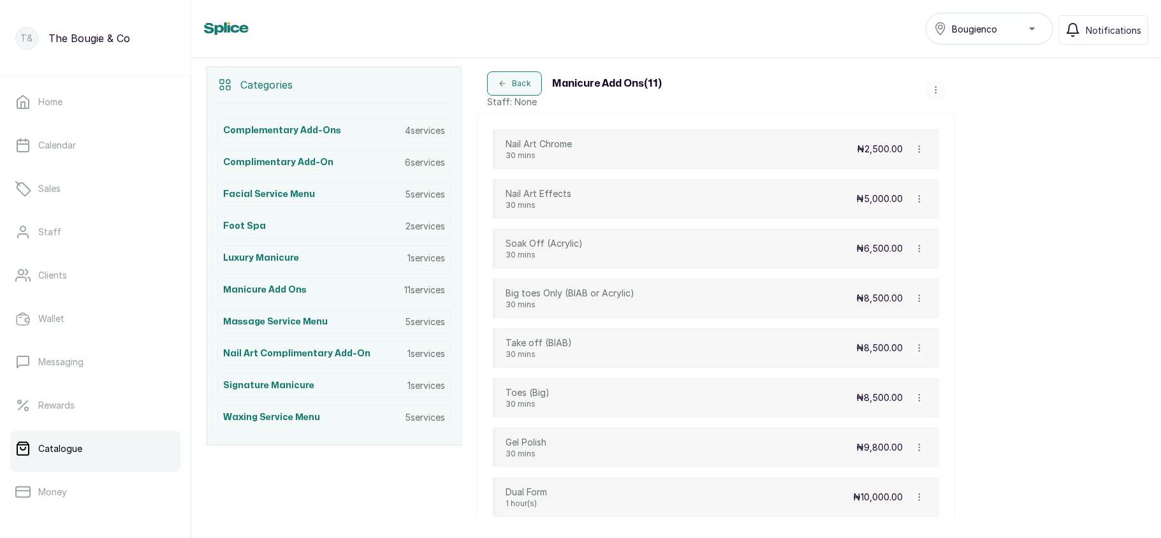
click at [934, 92] on icon "button" at bounding box center [935, 89] width 9 height 9
click at [959, 118] on span "Add Service" at bounding box center [978, 117] width 58 height 15
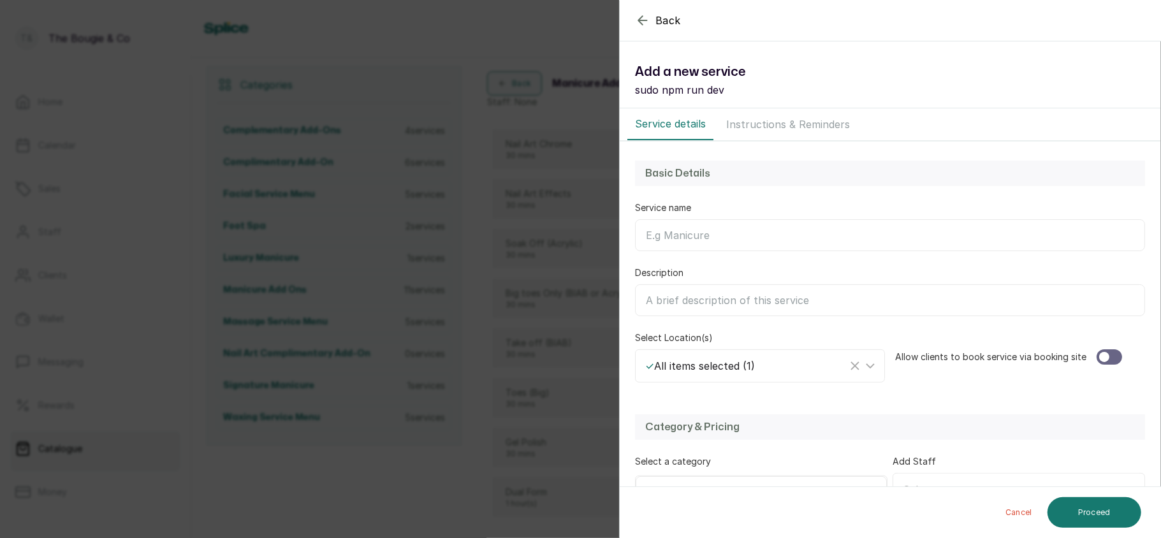
click at [699, 238] on input "Service name" at bounding box center [890, 235] width 510 height 32
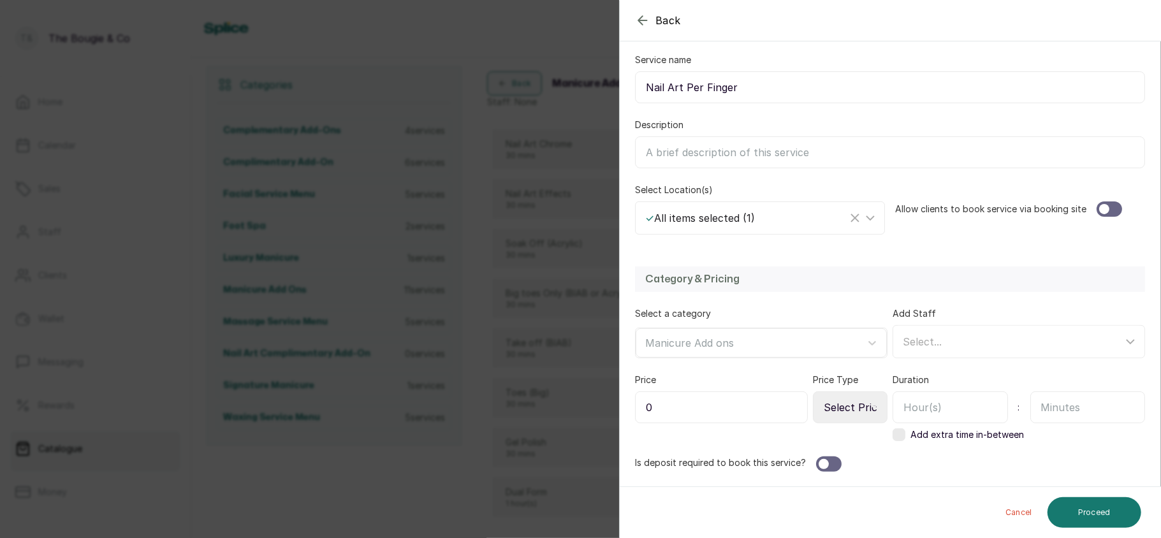
scroll to position [156, 0]
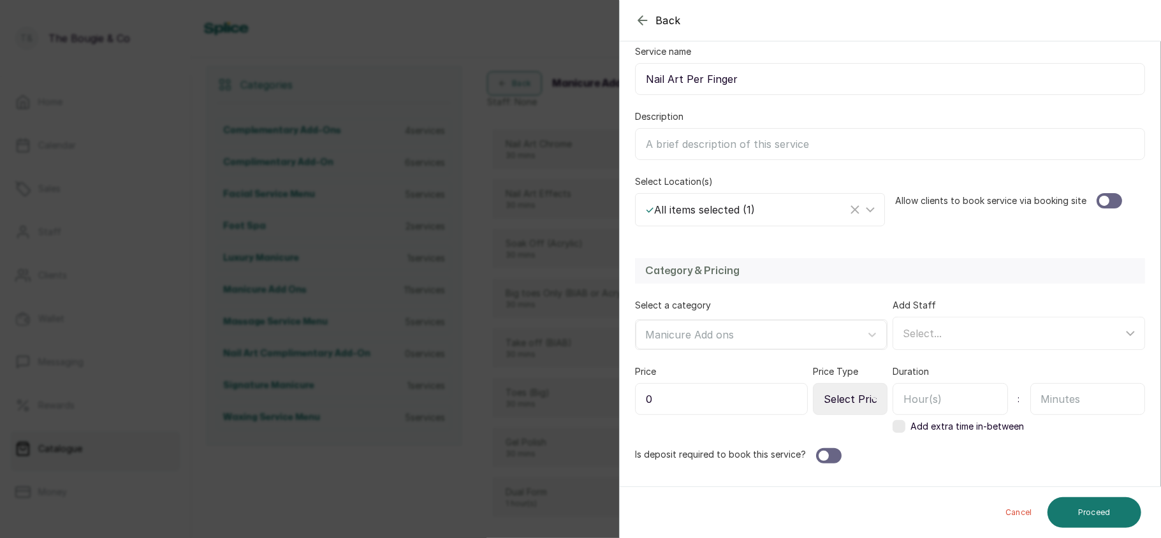
type input "Nail Art Per Finger"
click at [1096, 207] on div at bounding box center [1108, 200] width 25 height 15
click at [740, 402] on input "0" at bounding box center [721, 399] width 173 height 32
type input "1,000"
click at [834, 407] on select "Select Price Type Fixed From" at bounding box center [850, 399] width 75 height 32
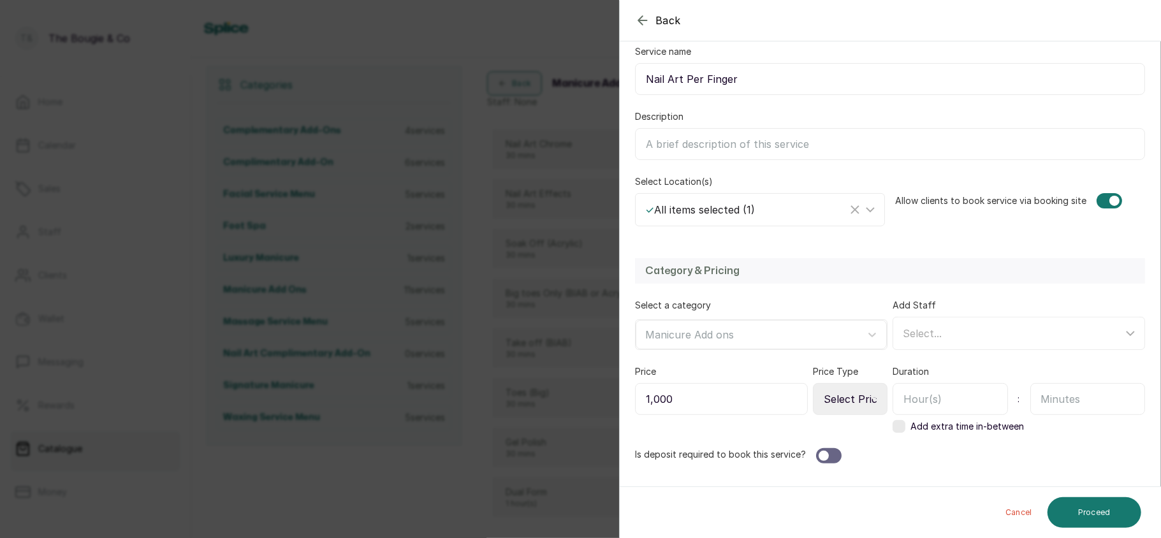
select select "fixed"
click at [813, 385] on select "Select Price Type Fixed From" at bounding box center [850, 399] width 75 height 32
click at [1081, 398] on input "text" at bounding box center [1087, 399] width 115 height 32
type input "30"
click at [1082, 509] on button "Proceed" at bounding box center [1094, 512] width 94 height 31
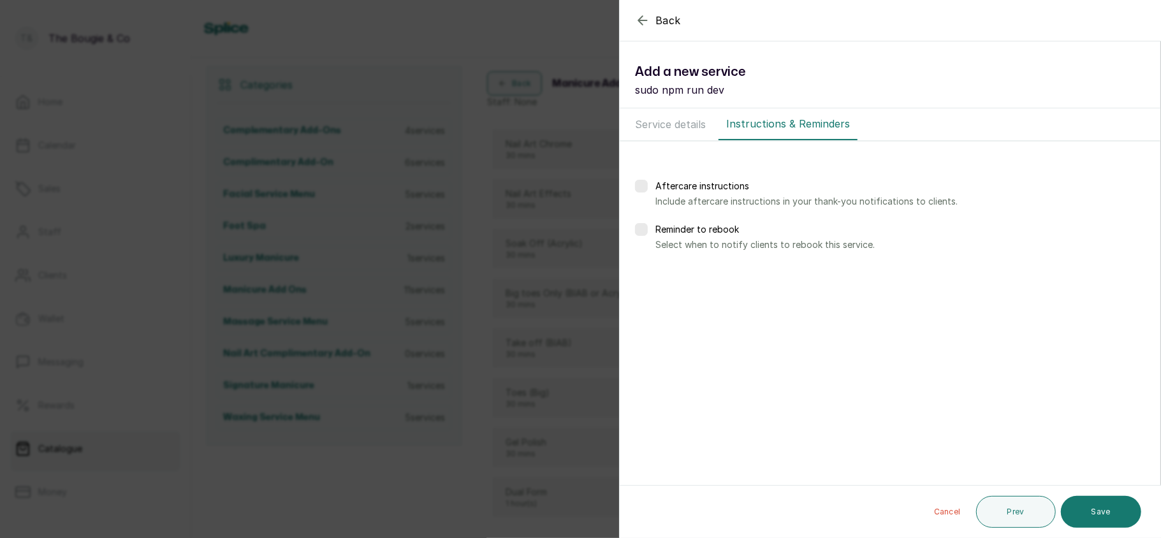
scroll to position [0, 0]
click at [1082, 509] on button "Save" at bounding box center [1101, 512] width 80 height 32
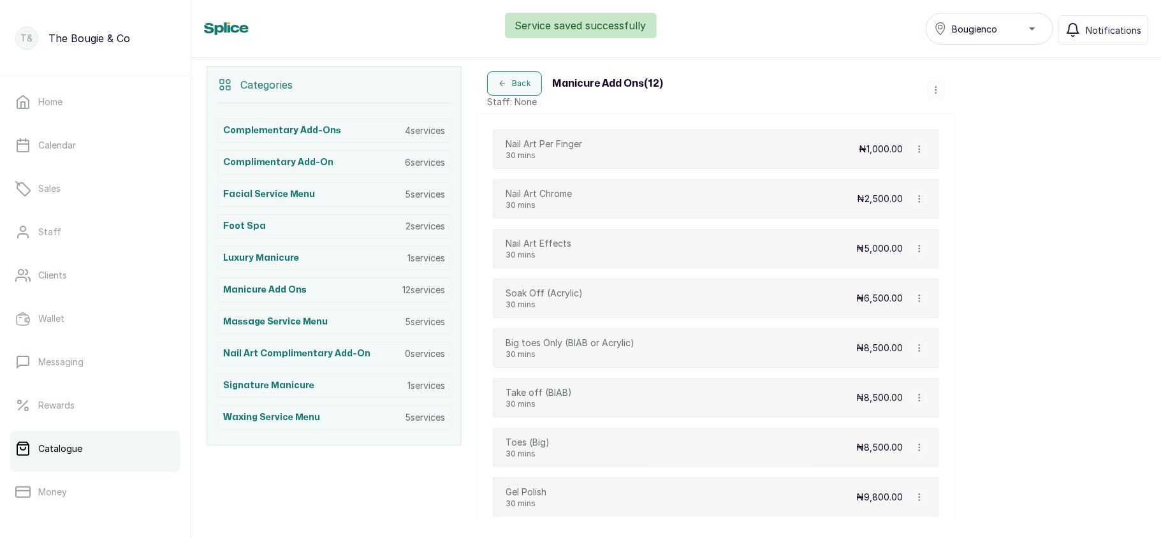
click at [918, 203] on icon "button" at bounding box center [919, 198] width 9 height 9
click at [966, 122] on span "Edit Service" at bounding box center [981, 124] width 58 height 15
select select "starting_at"
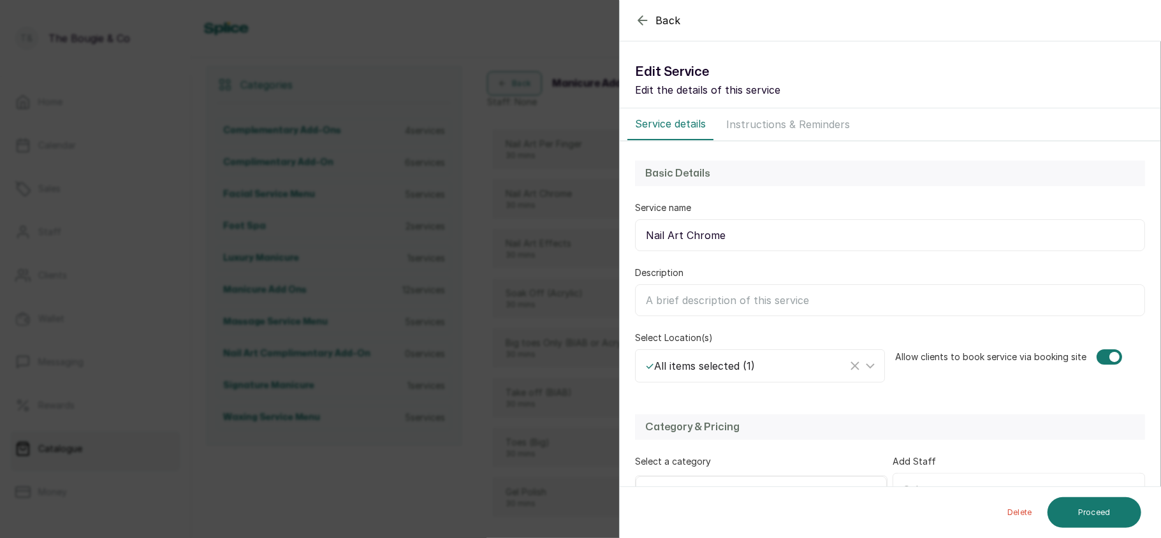
click at [531, 237] on div "Back Service Edit Service Edit the details of this service Service details Inst…" at bounding box center [580, 269] width 1161 height 538
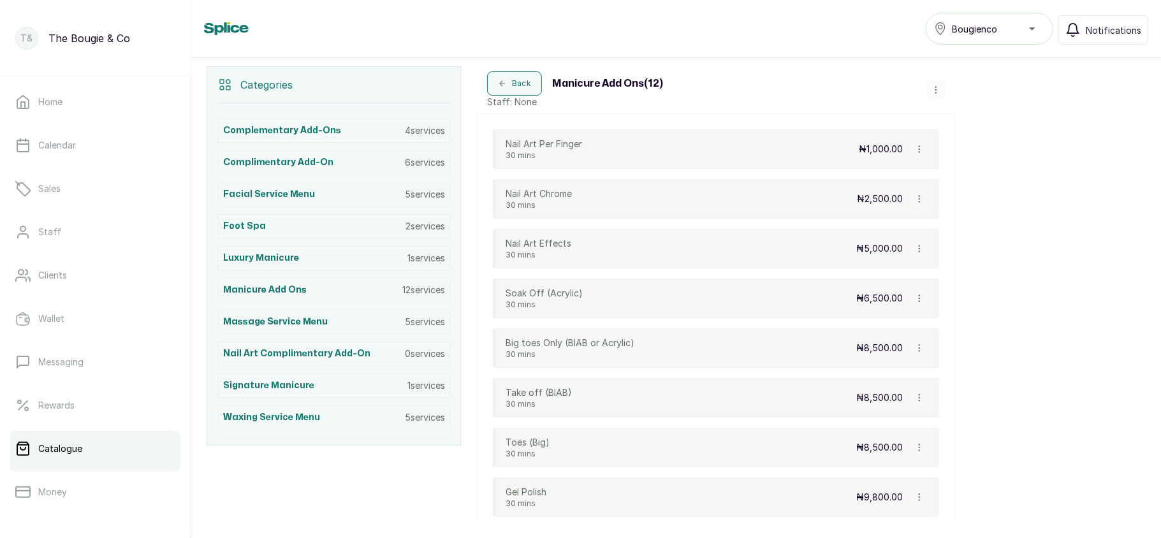
click at [915, 252] on icon "button" at bounding box center [919, 248] width 9 height 9
click at [957, 177] on span "Edit Service" at bounding box center [980, 174] width 58 height 15
select select "starting_at"
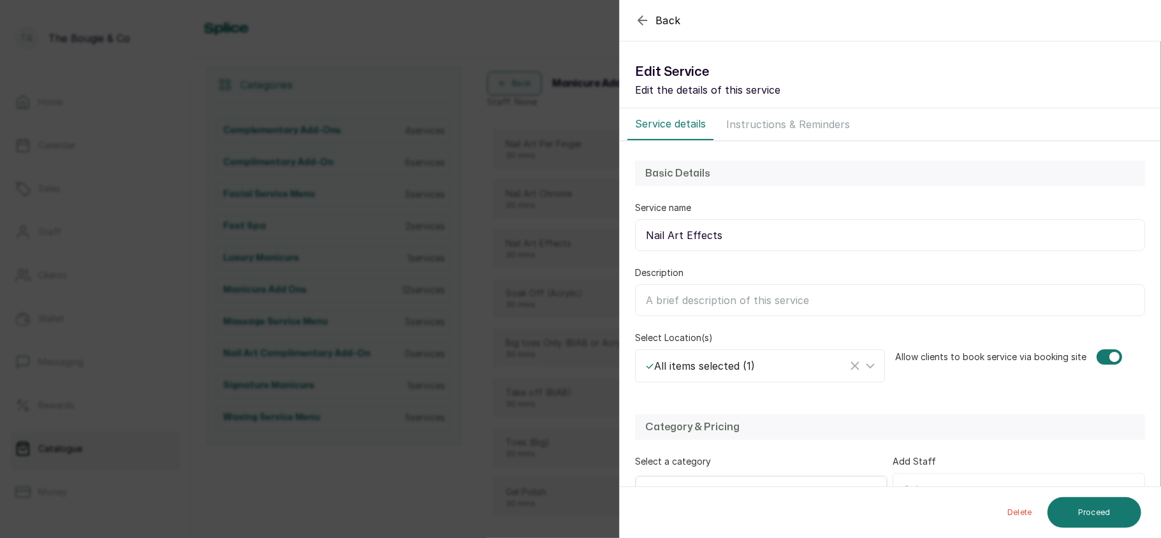
click at [465, 302] on div "Back Service Edit Service Edit the details of this service Service details Inst…" at bounding box center [580, 269] width 1161 height 538
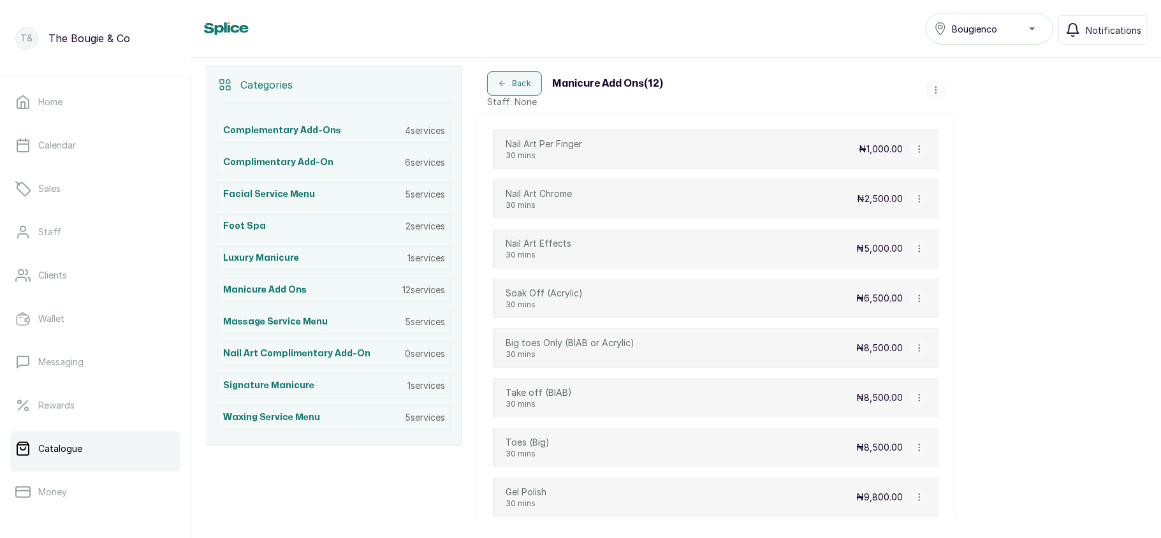
click at [920, 303] on icon "button" at bounding box center [919, 298] width 9 height 9
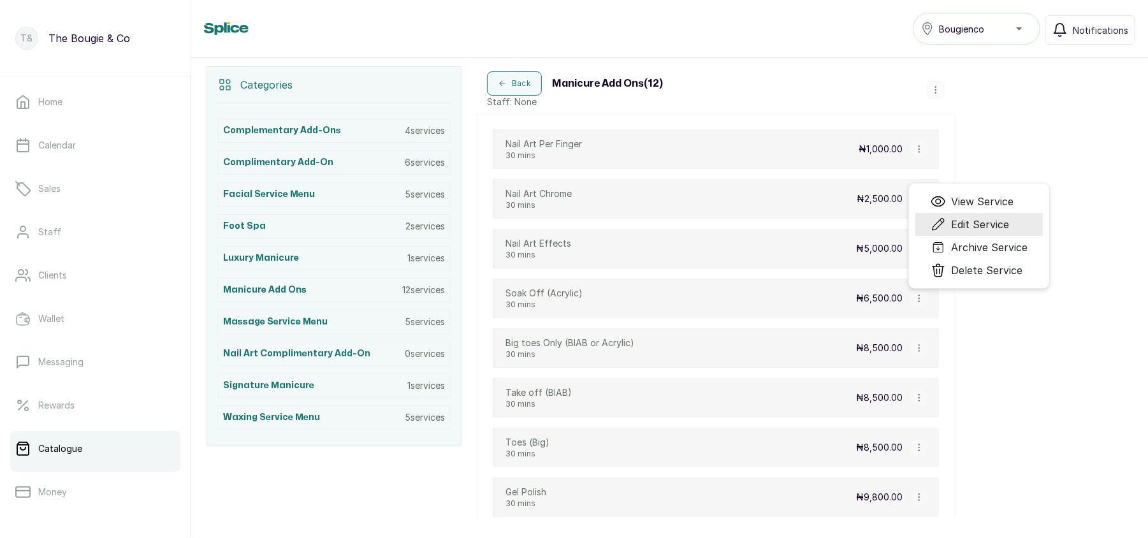
click at [943, 226] on icon "Menu" at bounding box center [938, 224] width 15 height 15
select select "fixed"
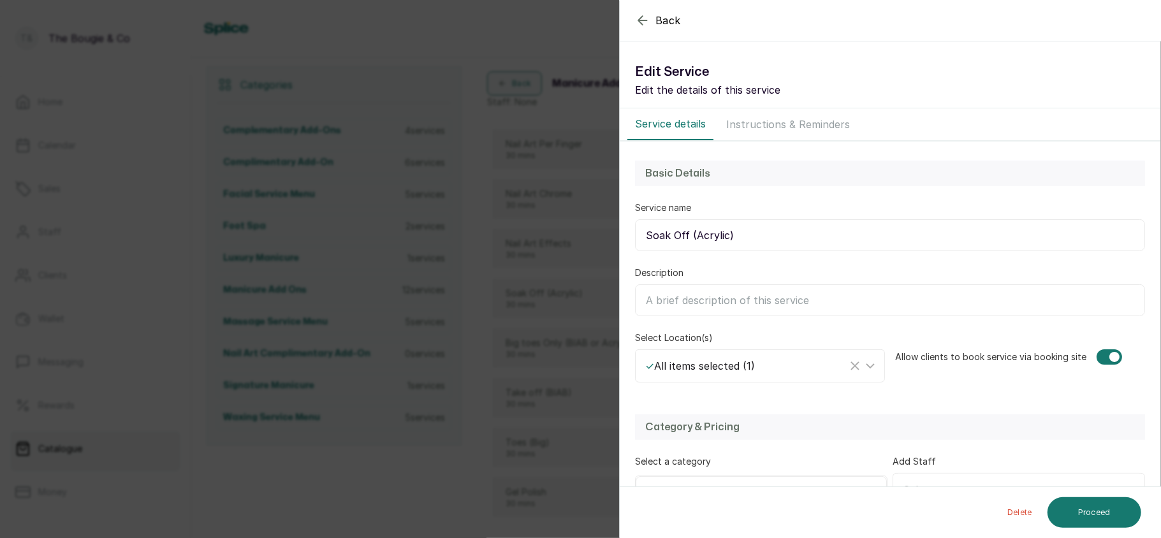
click at [497, 319] on div "Back Service Edit Service Edit the details of this service Service details Inst…" at bounding box center [580, 269] width 1161 height 538
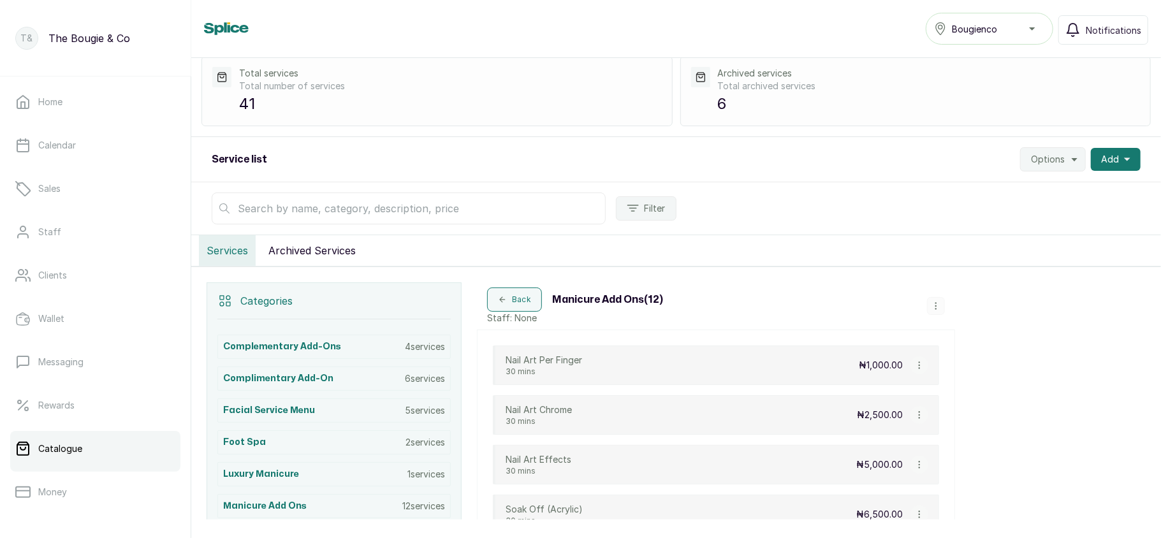
scroll to position [51, 0]
click at [500, 305] on icon "button" at bounding box center [502, 300] width 9 height 9
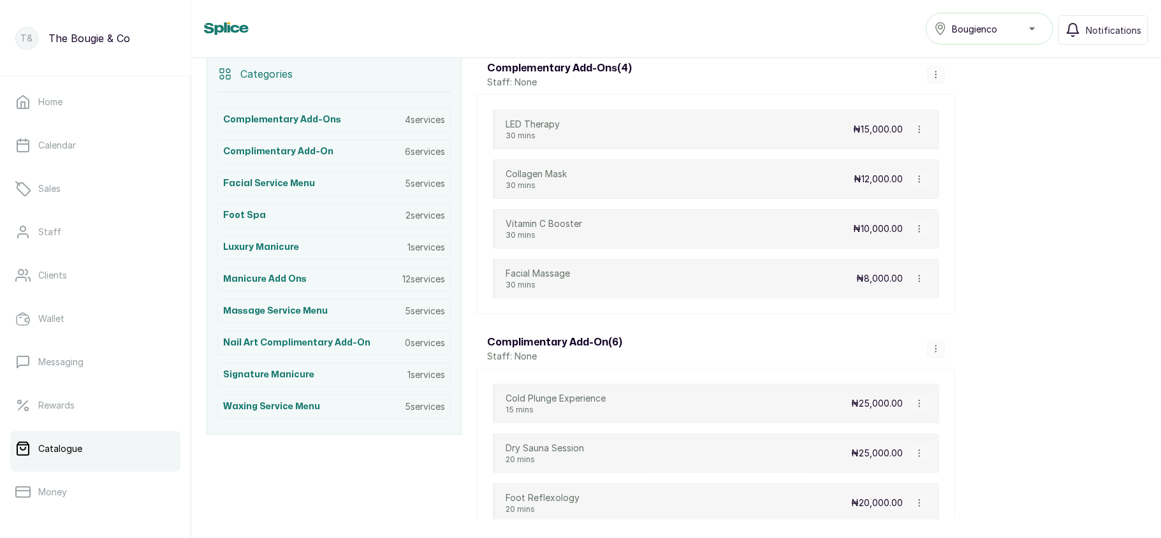
scroll to position [0, 0]
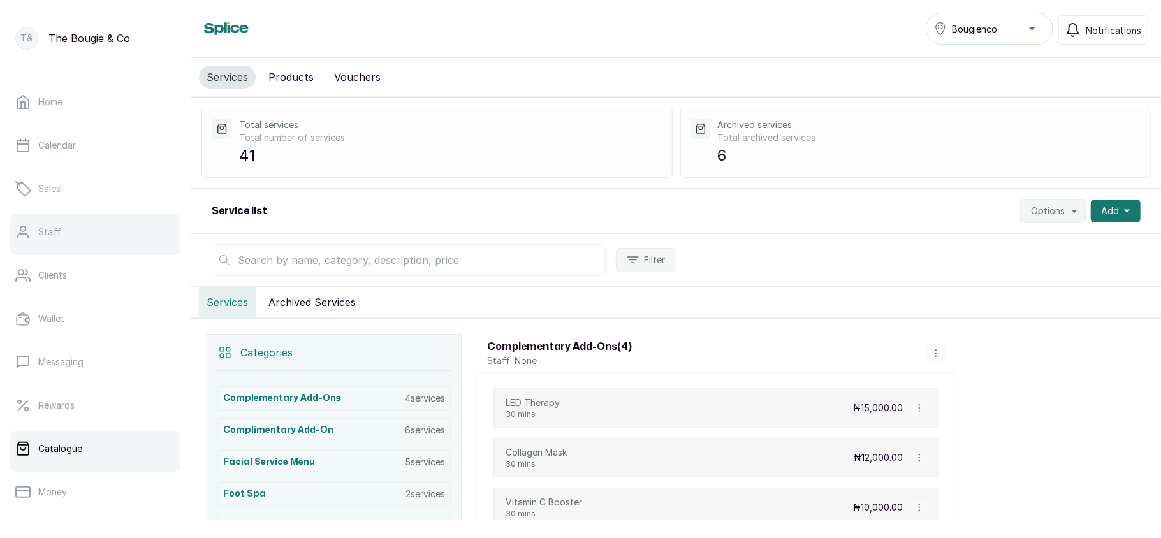
click at [88, 228] on link "Staff" at bounding box center [95, 232] width 170 height 36
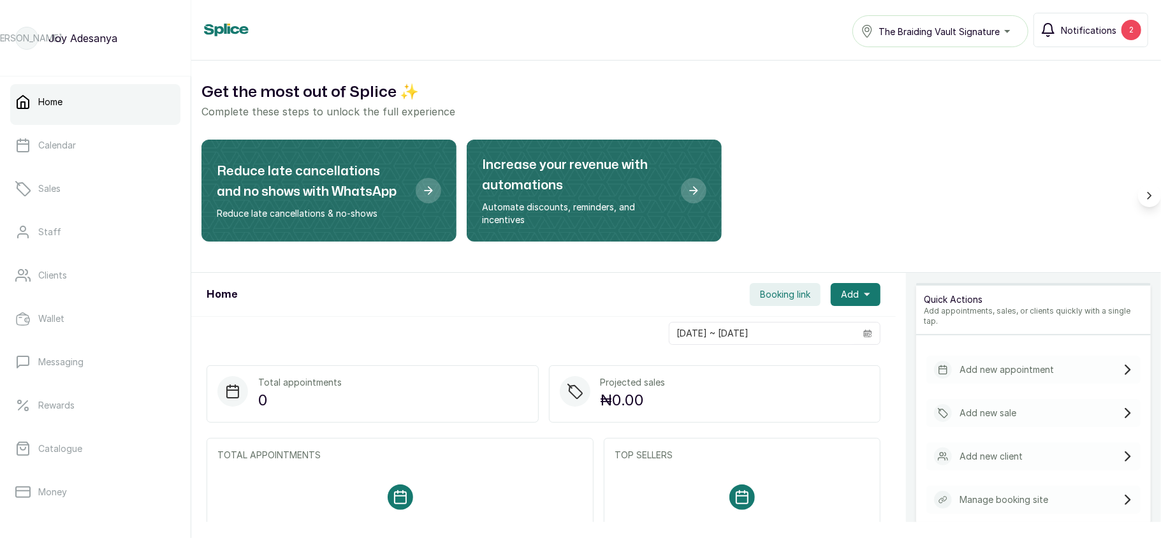
click at [1086, 27] on span "Notifications" at bounding box center [1088, 30] width 55 height 13
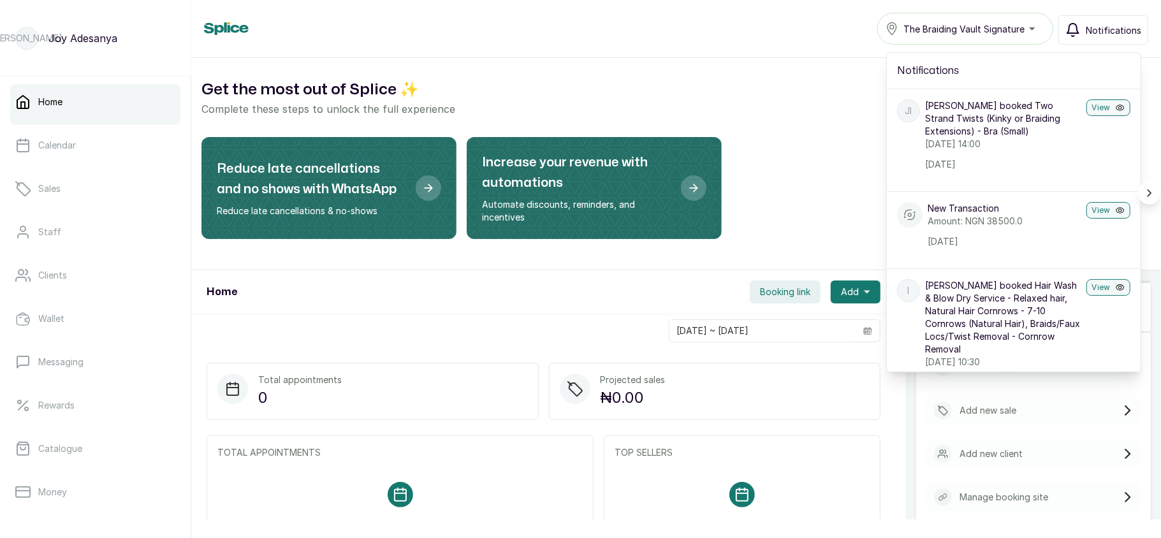
click at [1086, 27] on button "Notifications" at bounding box center [1103, 29] width 90 height 29
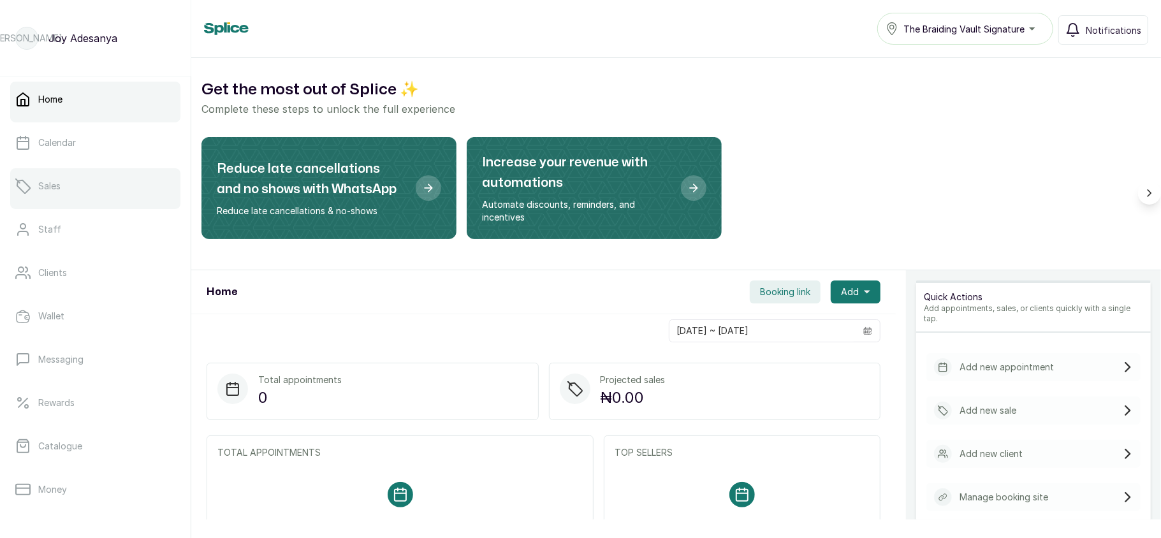
scroll to position [1, 0]
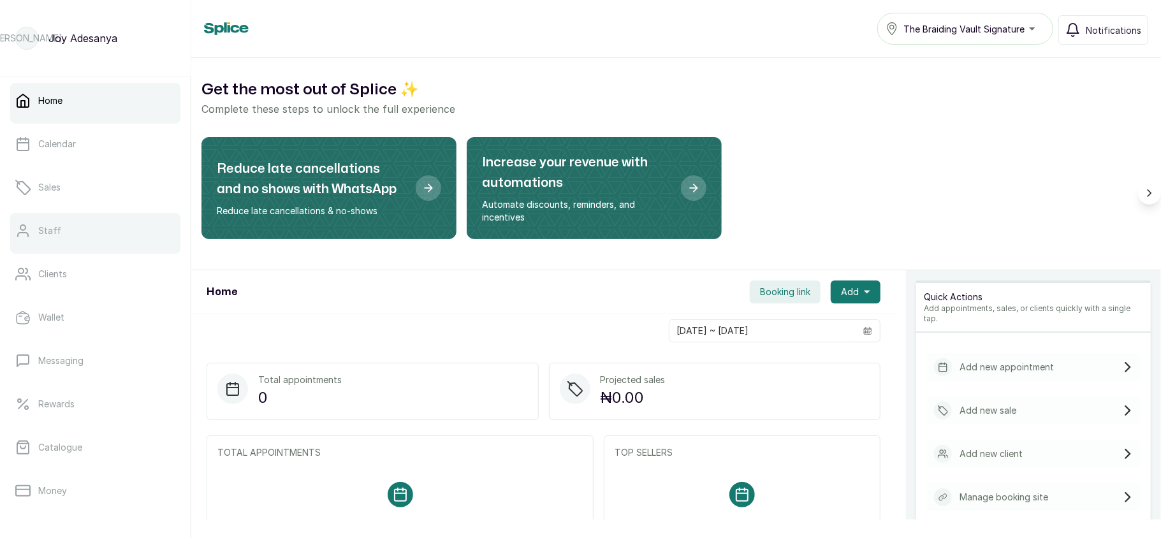
click at [92, 237] on link "Staff" at bounding box center [95, 231] width 170 height 36
